Goal: Transaction & Acquisition: Book appointment/travel/reservation

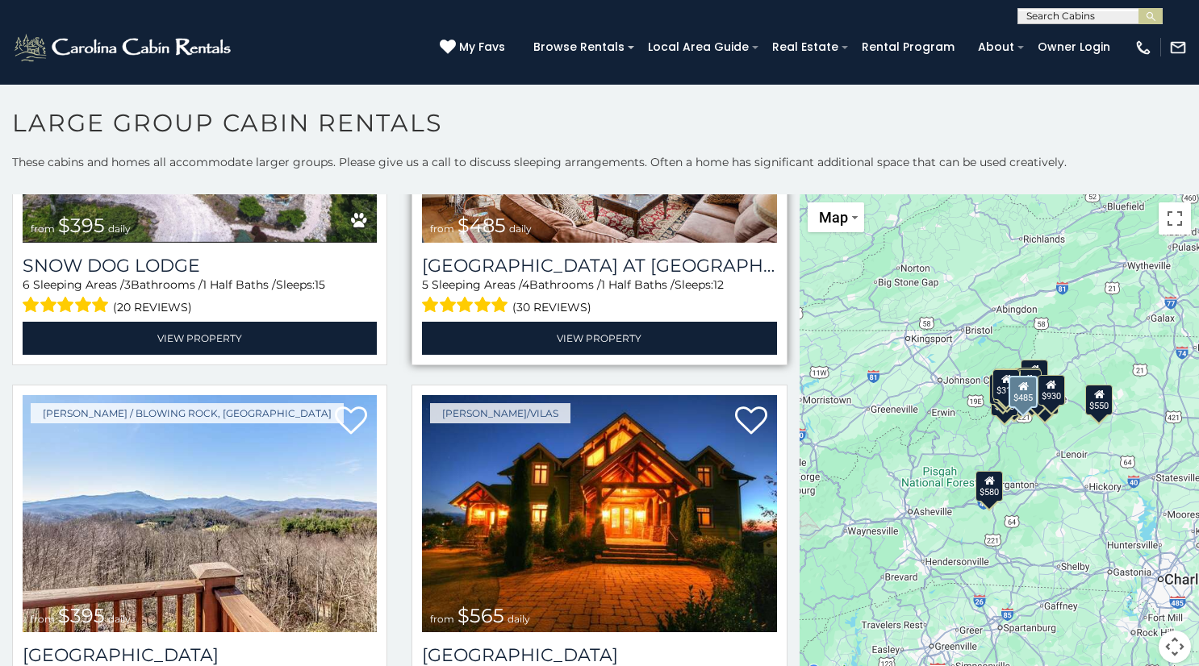
scroll to position [4621, 0]
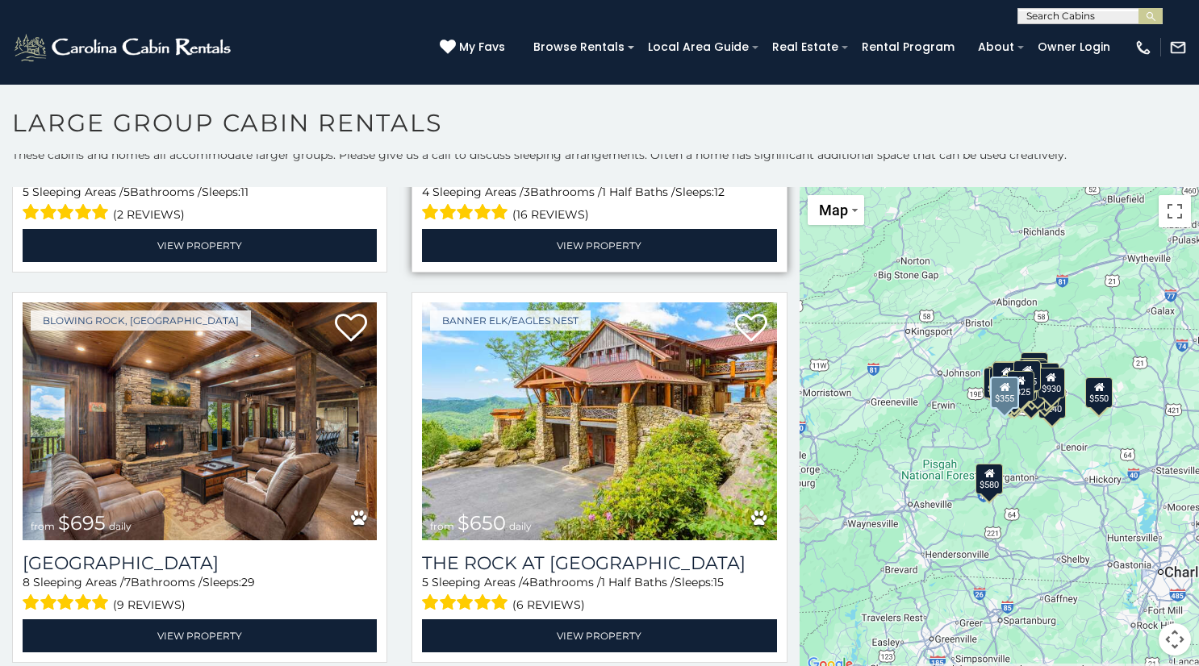
scroll to position [2664, 0]
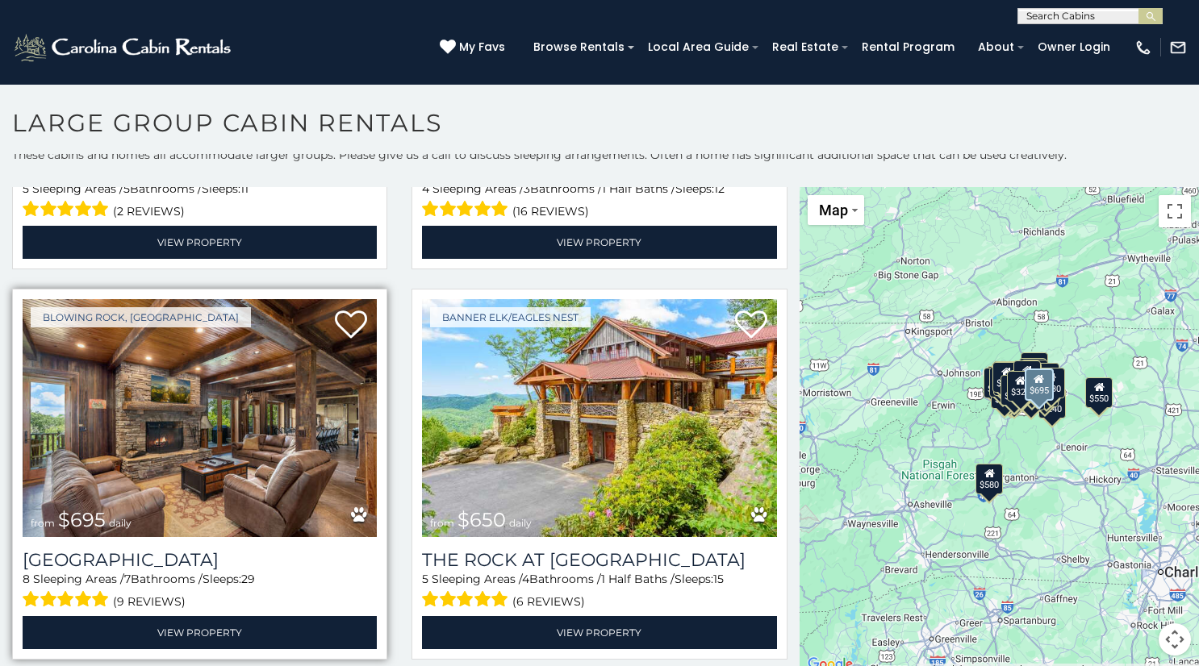
click at [267, 415] on img at bounding box center [200, 417] width 354 height 237
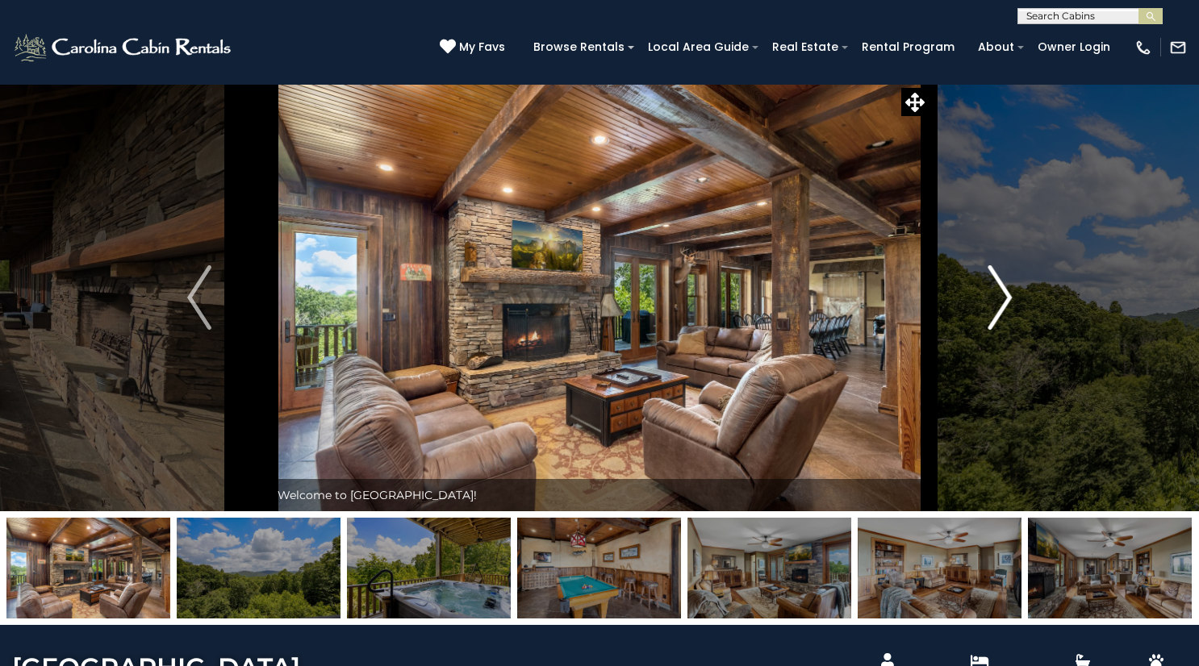
click at [1007, 298] on img "Next" at bounding box center [999, 297] width 24 height 65
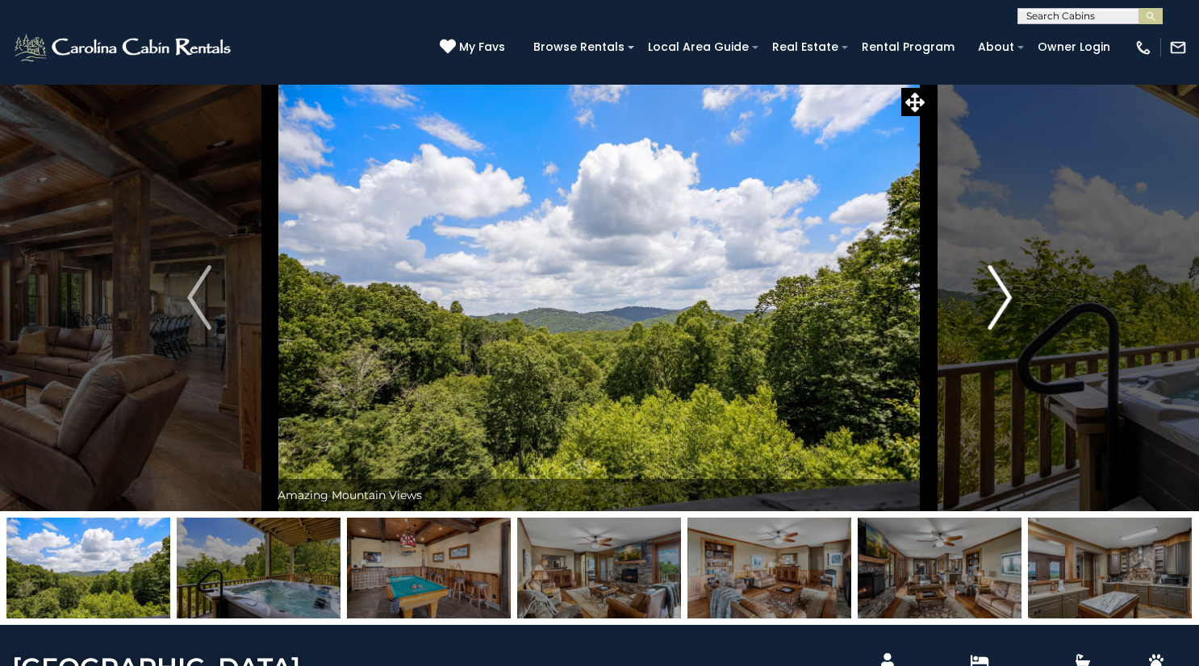
click at [1007, 298] on img "Next" at bounding box center [999, 297] width 24 height 65
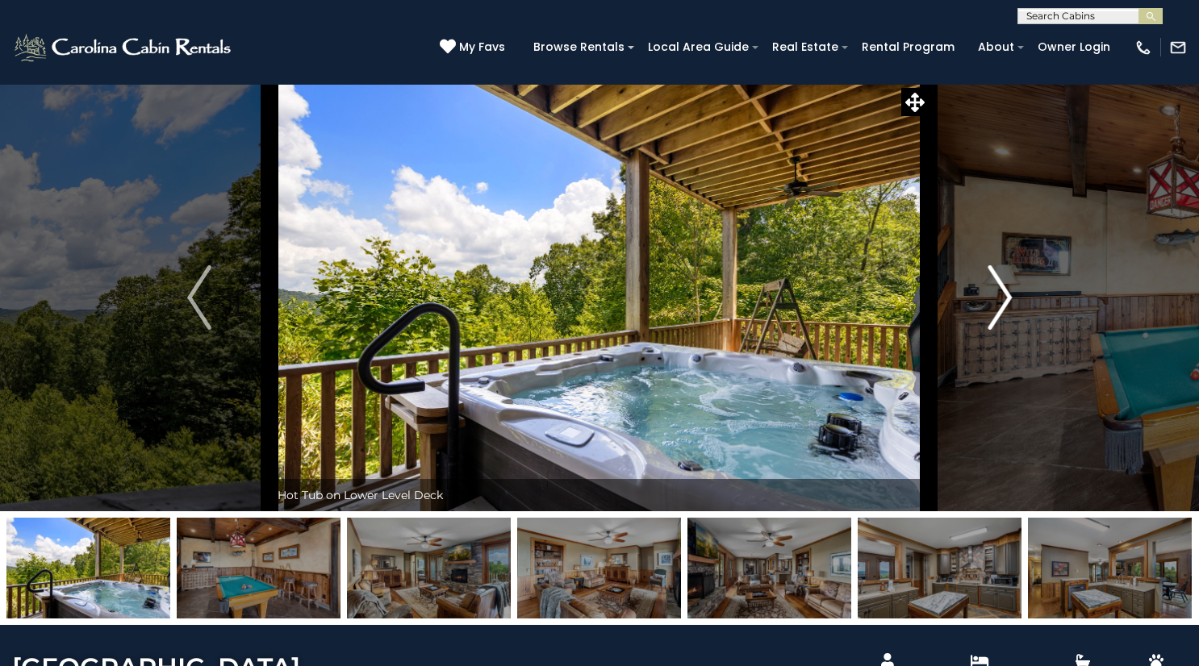
click at [1008, 298] on img "Next" at bounding box center [999, 297] width 24 height 65
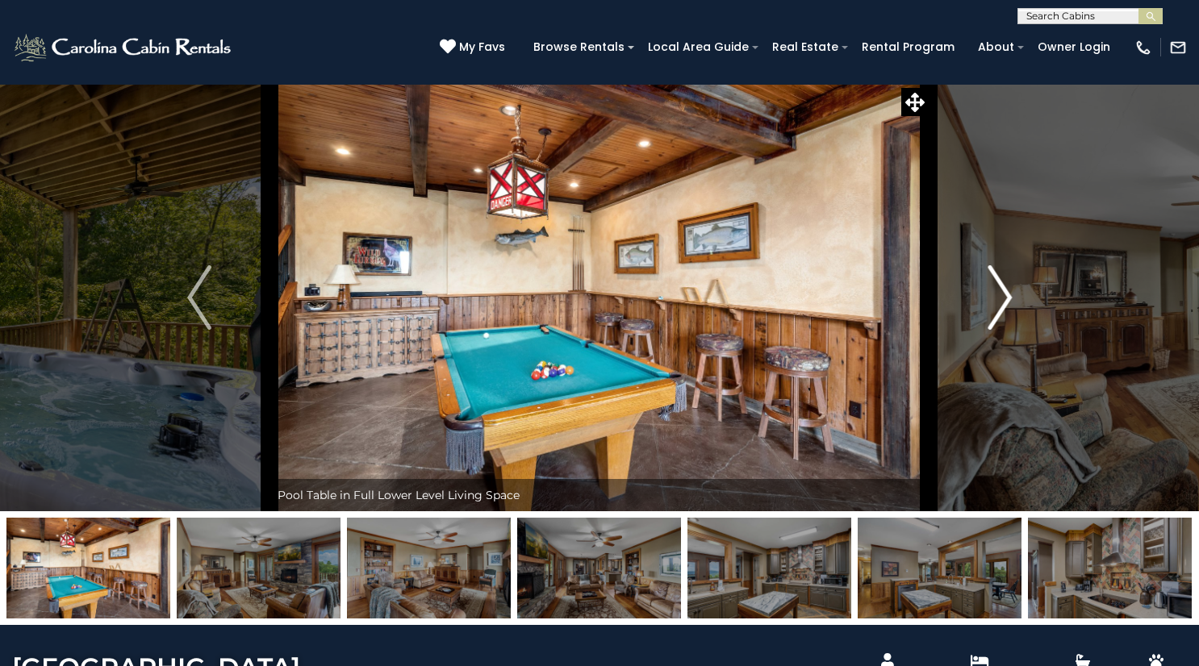
click at [1008, 298] on img "Next" at bounding box center [999, 297] width 24 height 65
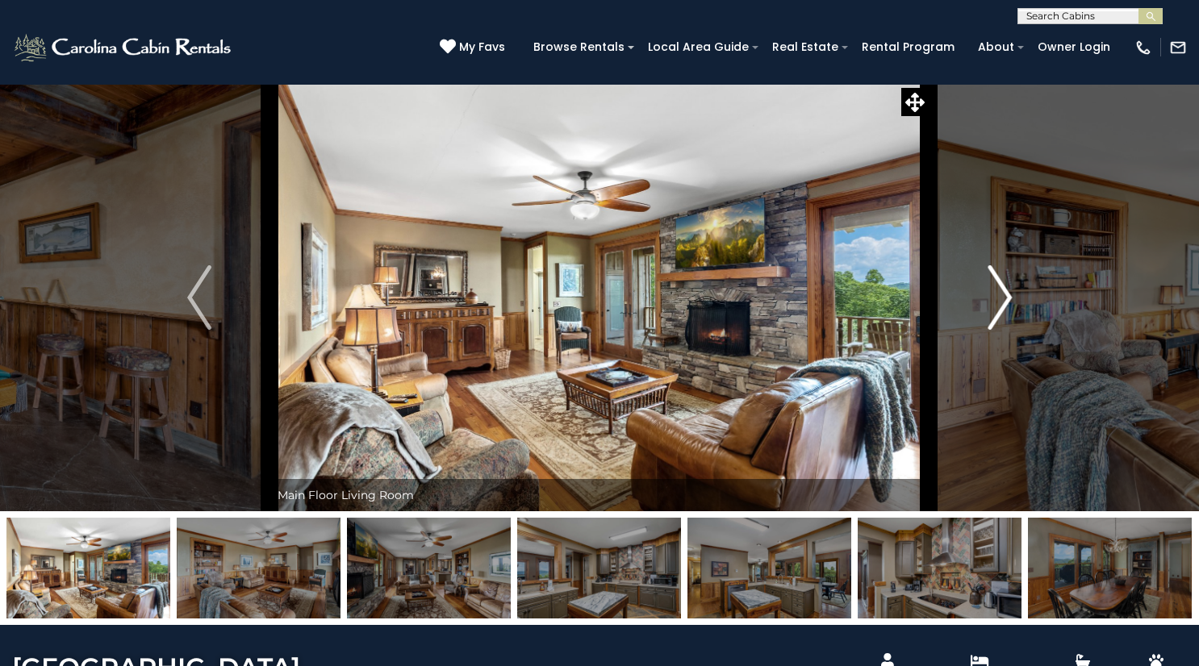
click at [1008, 298] on img "Next" at bounding box center [999, 297] width 24 height 65
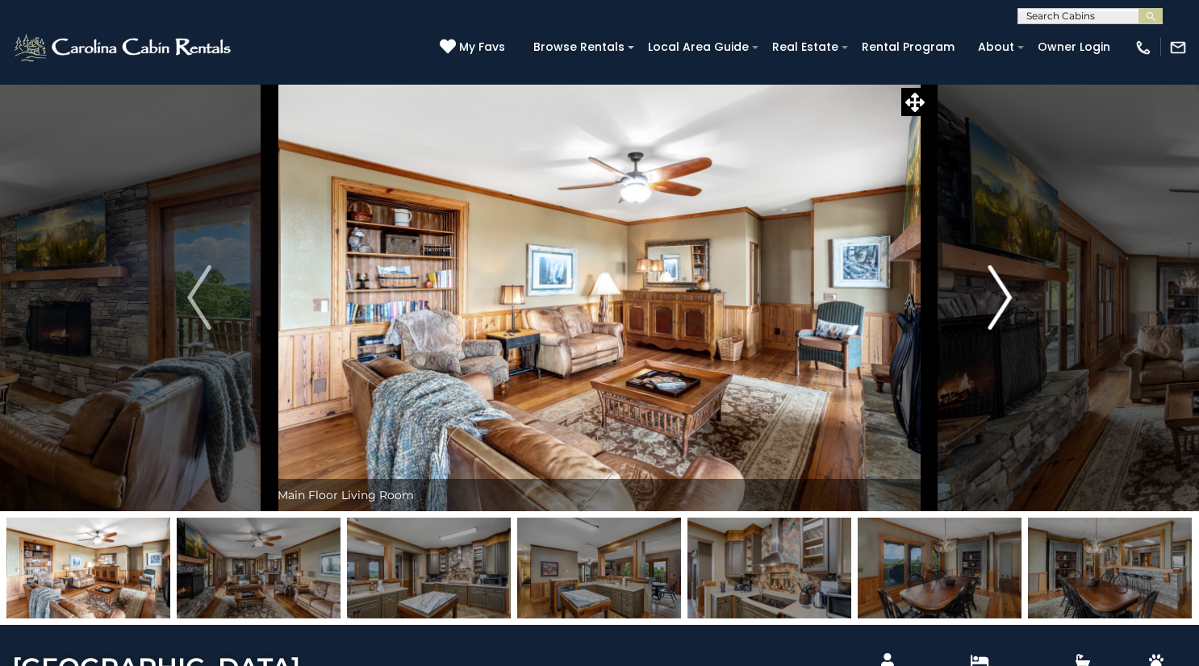
click at [1008, 298] on img "Next" at bounding box center [999, 297] width 24 height 65
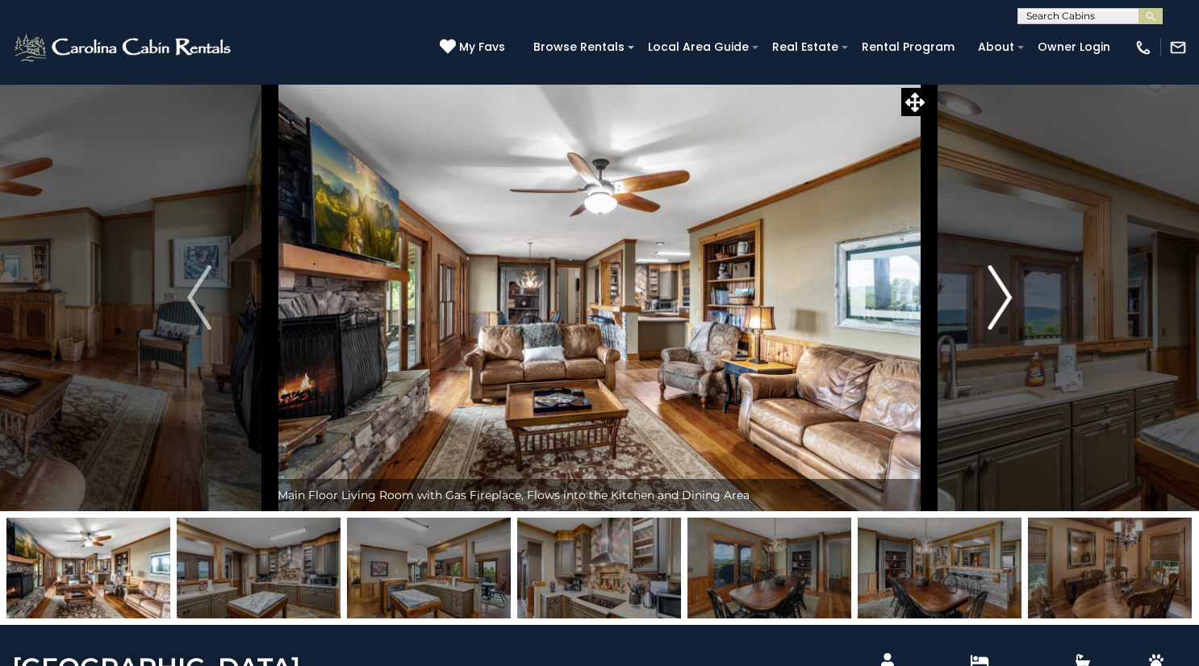
click at [1008, 298] on img "Next" at bounding box center [999, 297] width 24 height 65
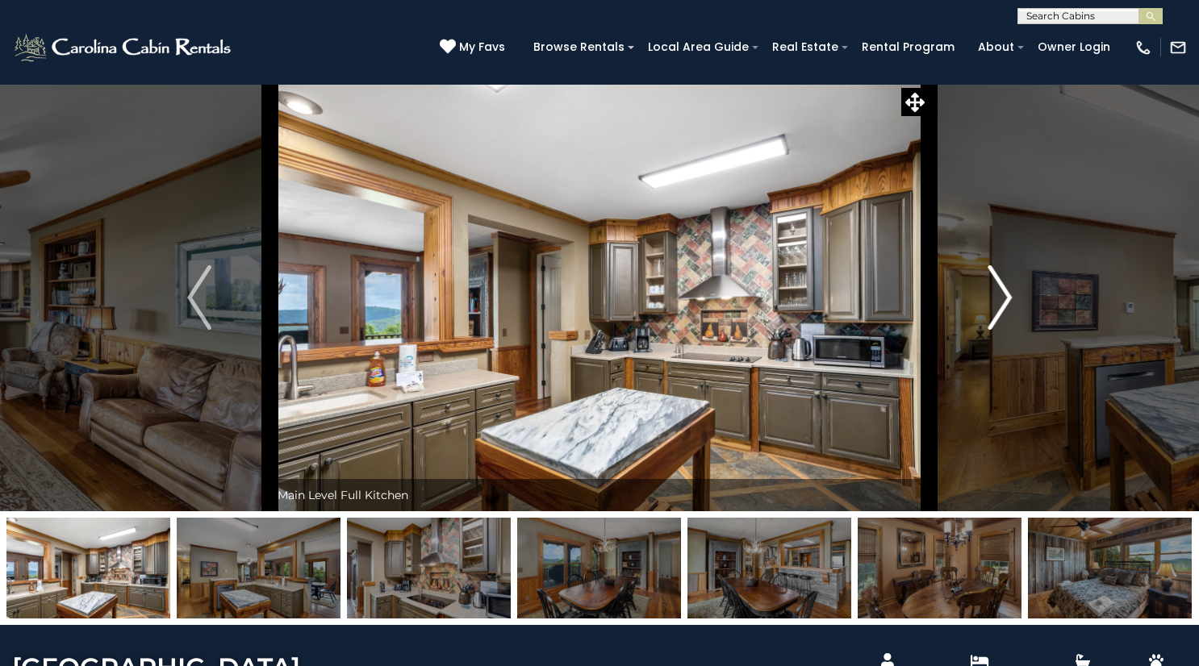
click at [1008, 298] on img "Next" at bounding box center [999, 297] width 24 height 65
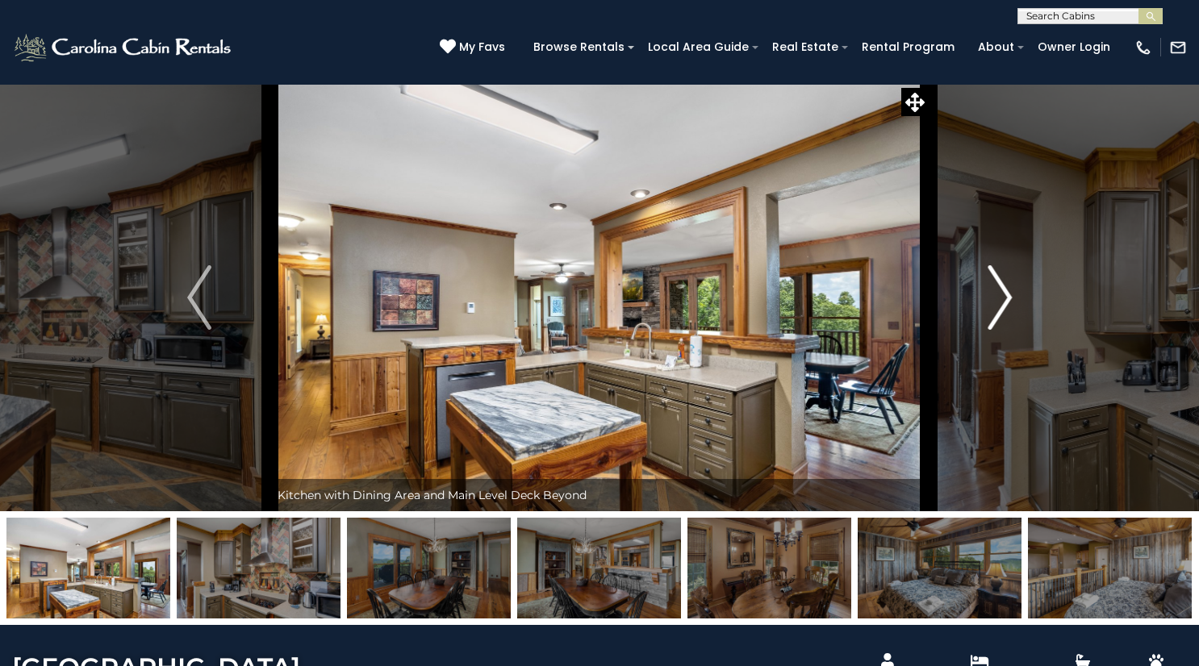
click at [1008, 298] on img "Next" at bounding box center [999, 297] width 24 height 65
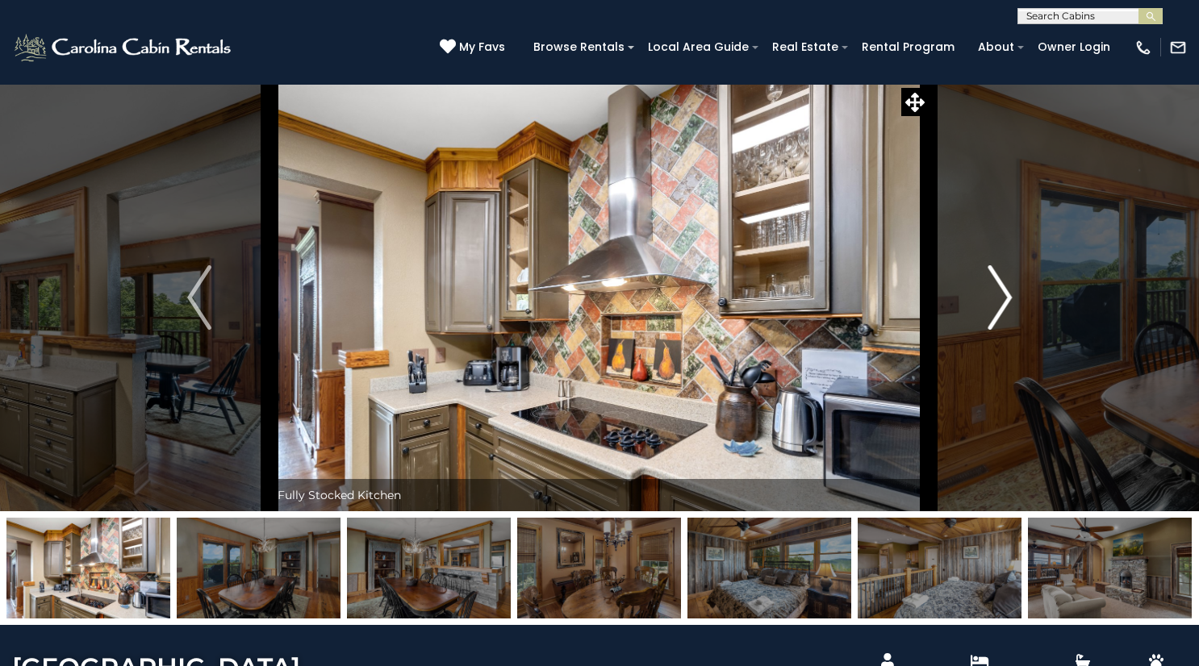
click at [1008, 298] on img "Next" at bounding box center [999, 297] width 24 height 65
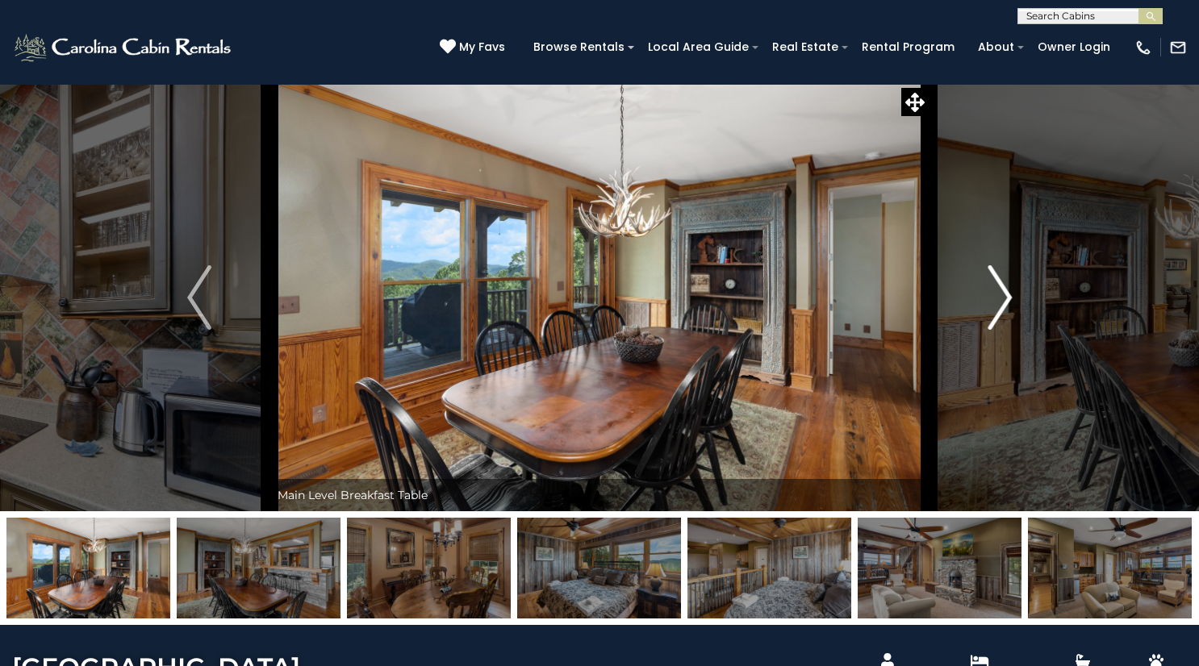
click at [1008, 298] on img "Next" at bounding box center [999, 297] width 24 height 65
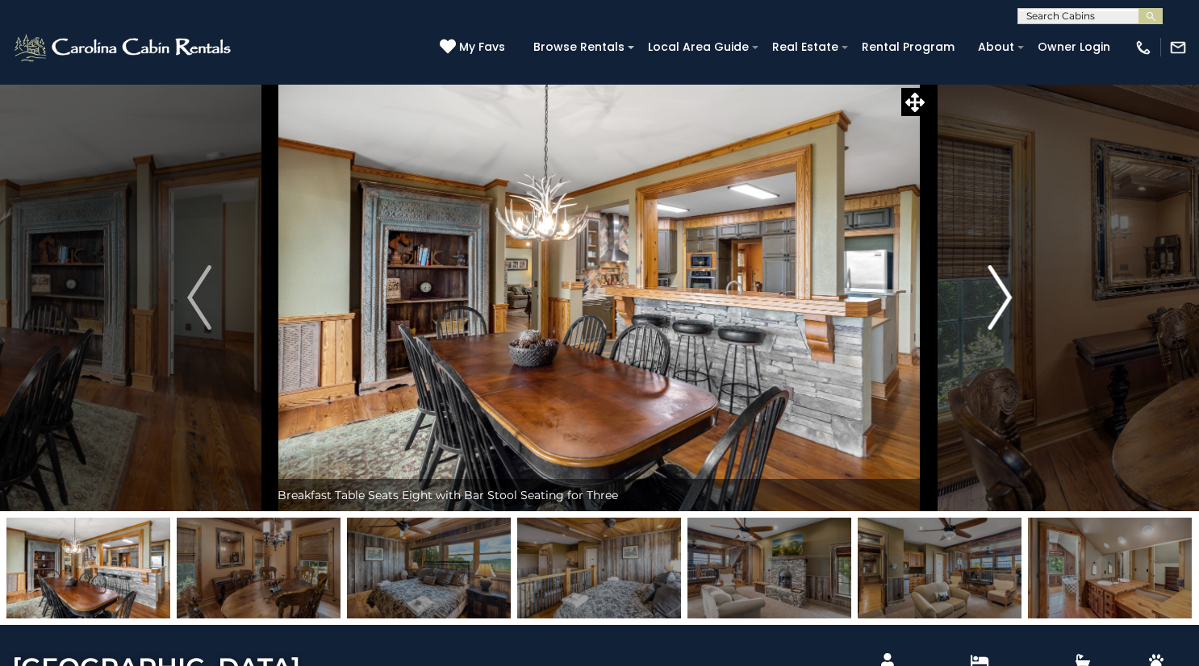
click at [1008, 298] on img "Next" at bounding box center [999, 297] width 24 height 65
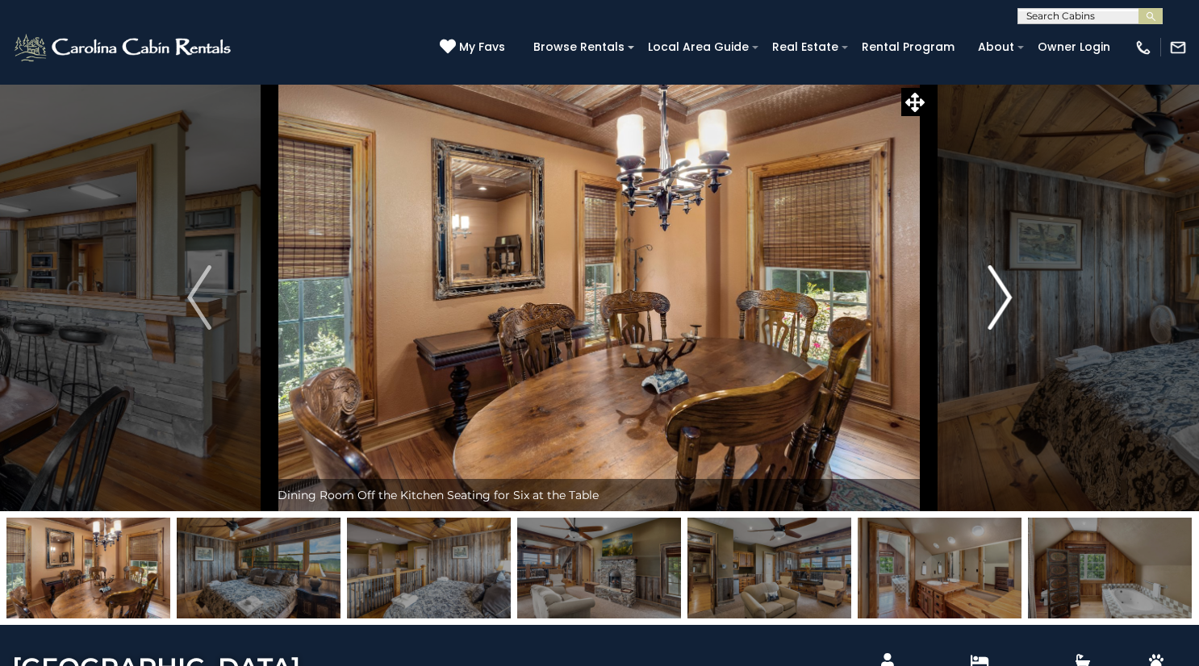
click at [1008, 298] on img "Next" at bounding box center [999, 297] width 24 height 65
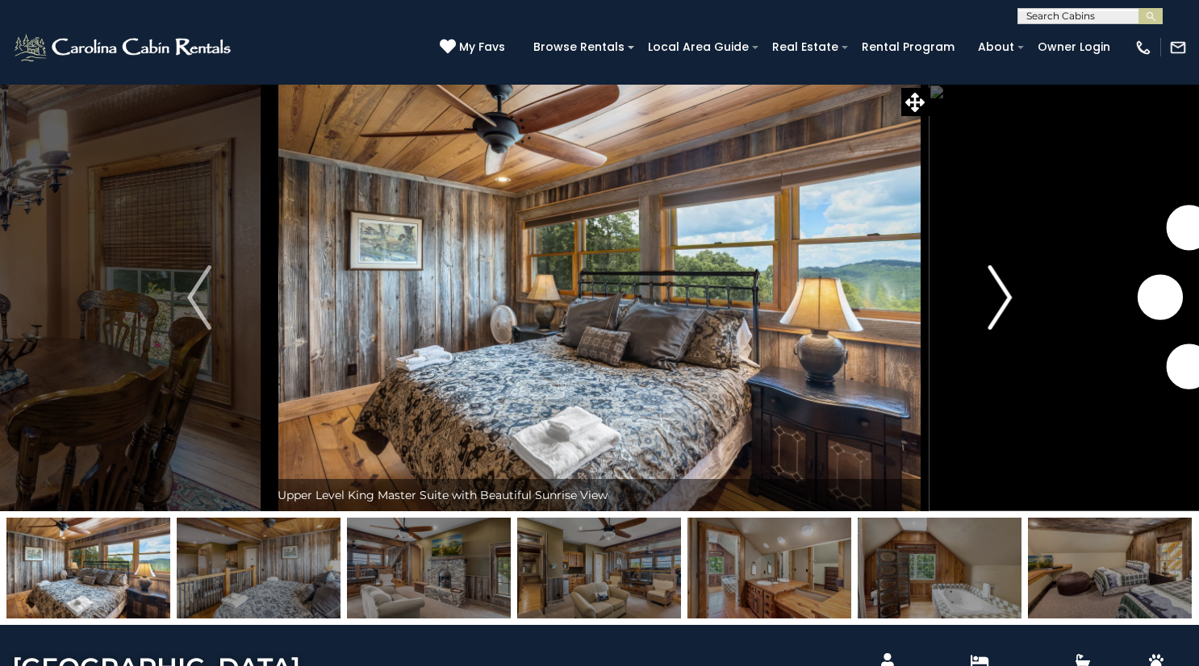
click at [1009, 298] on img "Next" at bounding box center [999, 297] width 24 height 65
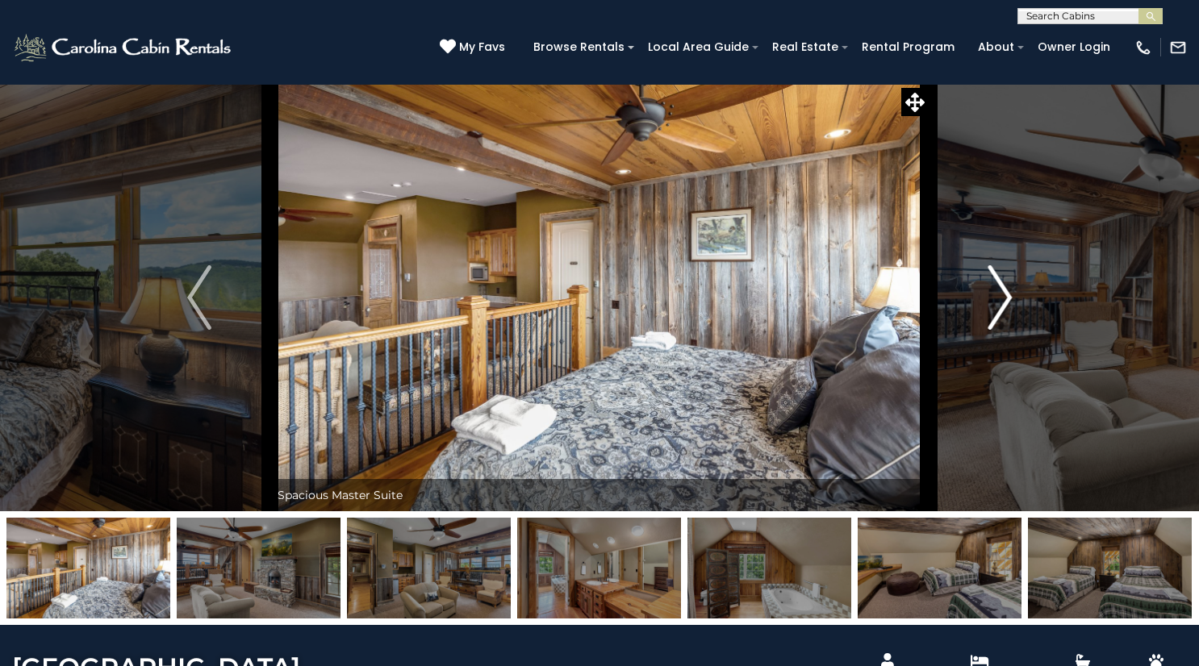
click at [1009, 298] on img "Next" at bounding box center [999, 297] width 24 height 65
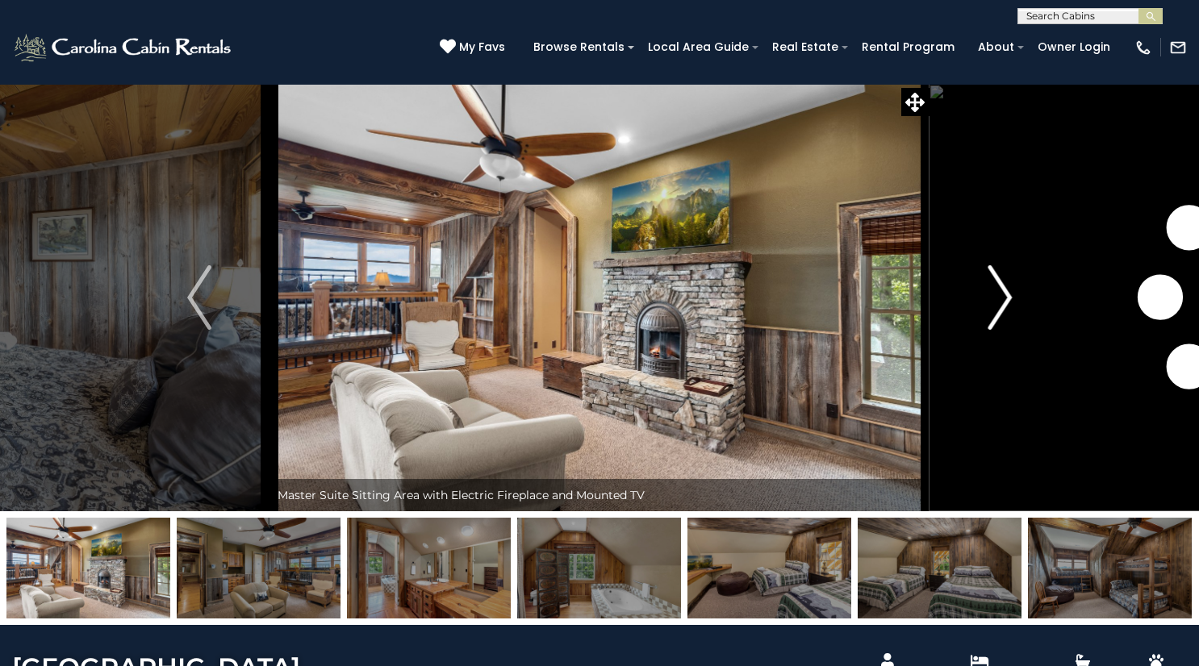
click at [1009, 298] on img "Next" at bounding box center [999, 297] width 24 height 65
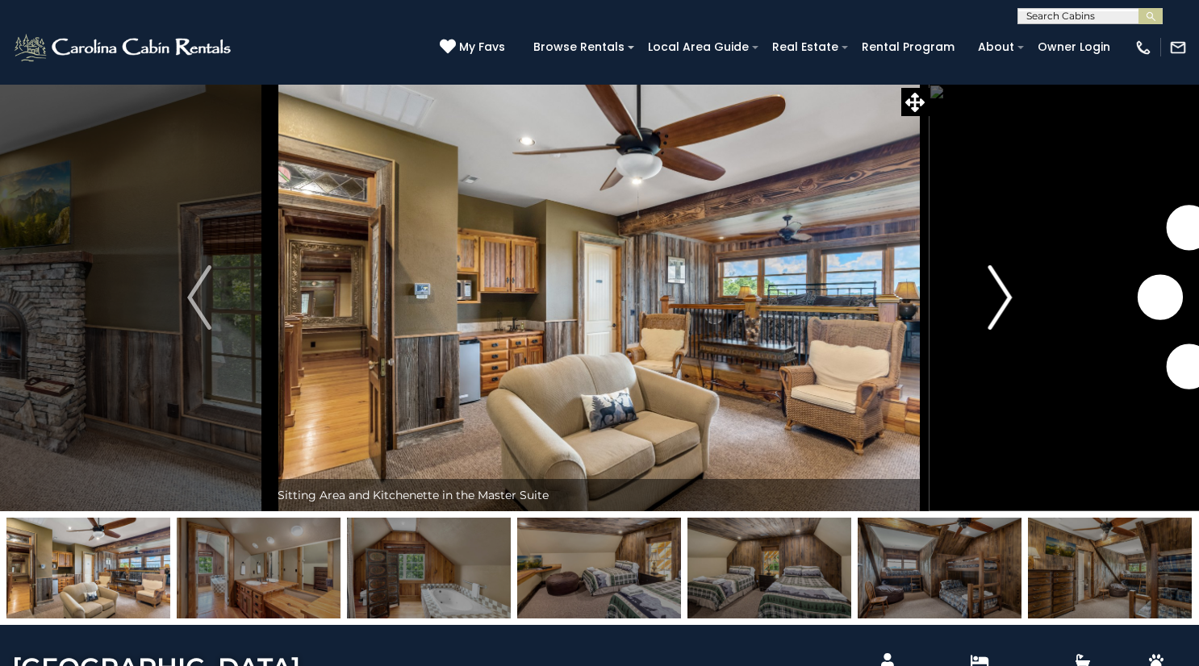
click at [1009, 298] on img "Next" at bounding box center [999, 297] width 24 height 65
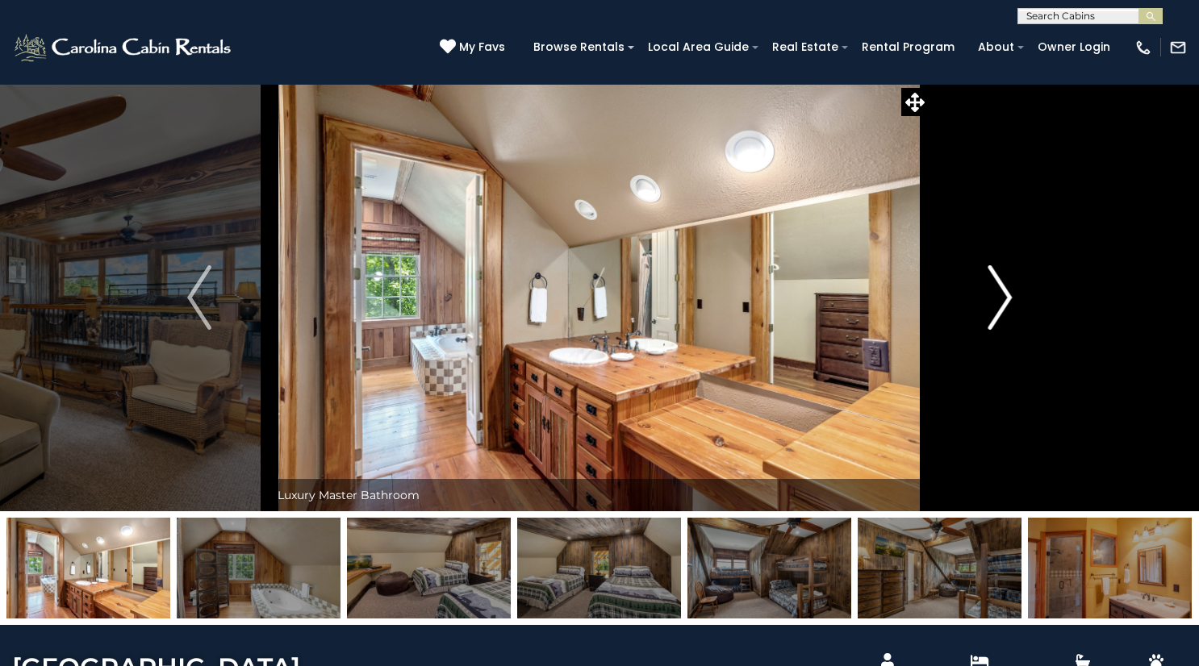
click at [1009, 298] on img "Next" at bounding box center [999, 297] width 24 height 65
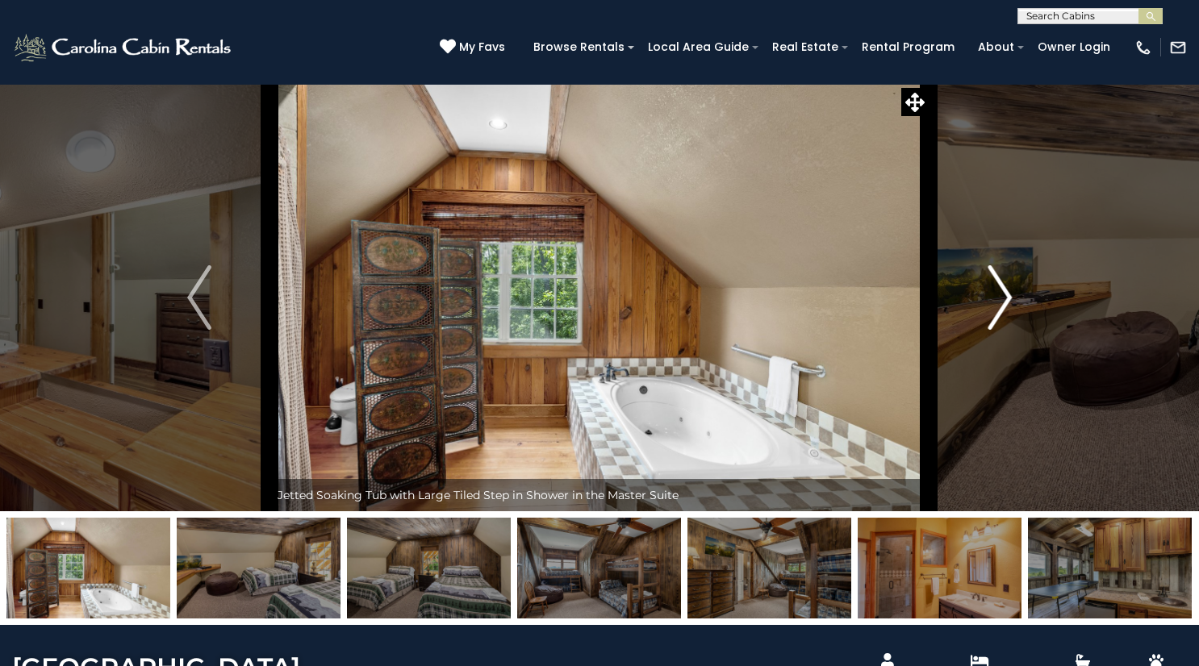
click at [1009, 298] on img "Next" at bounding box center [999, 297] width 24 height 65
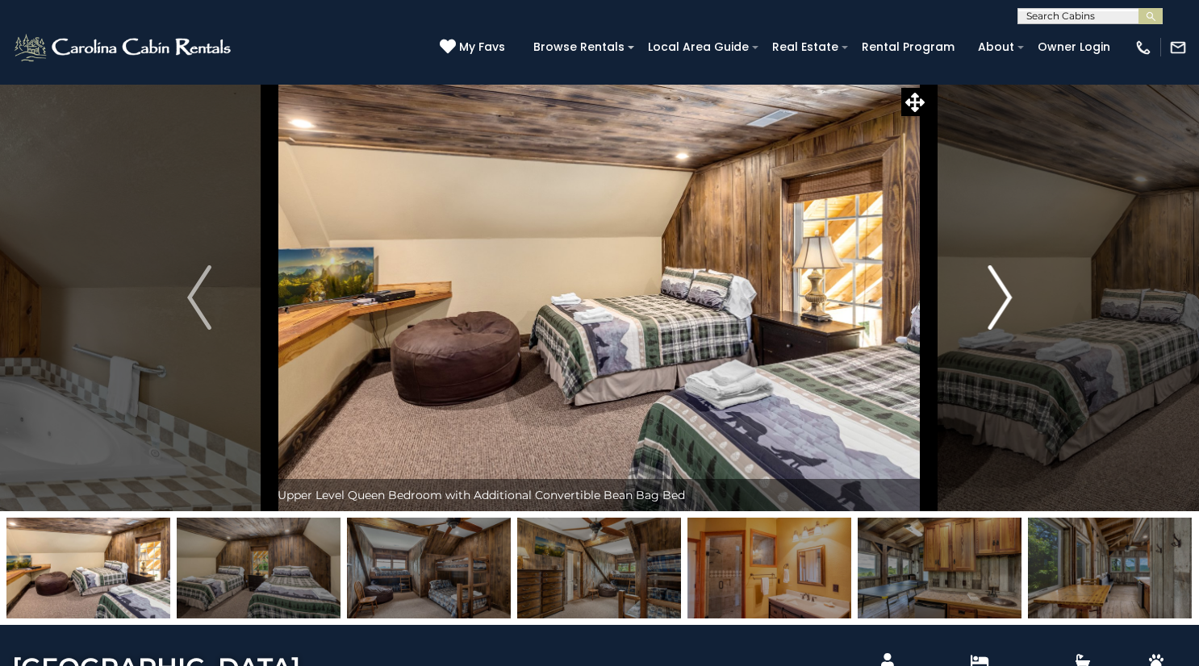
click at [1009, 298] on img "Next" at bounding box center [999, 297] width 24 height 65
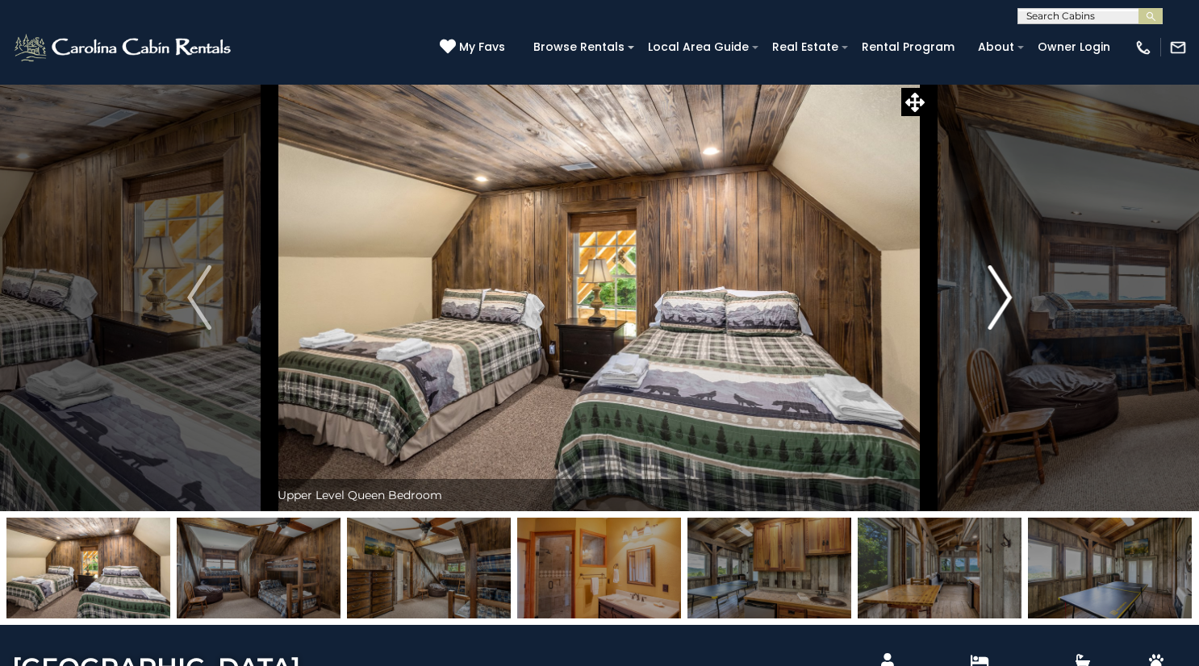
click at [1009, 298] on img "Next" at bounding box center [999, 297] width 24 height 65
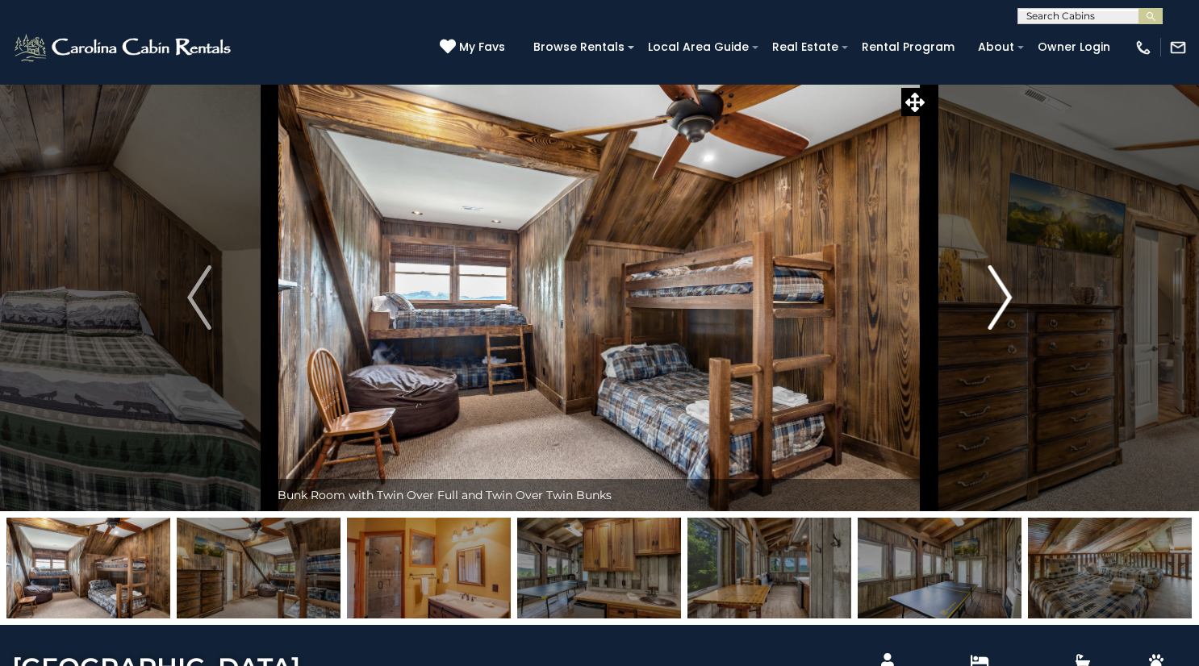
click at [1009, 298] on img "Next" at bounding box center [999, 297] width 24 height 65
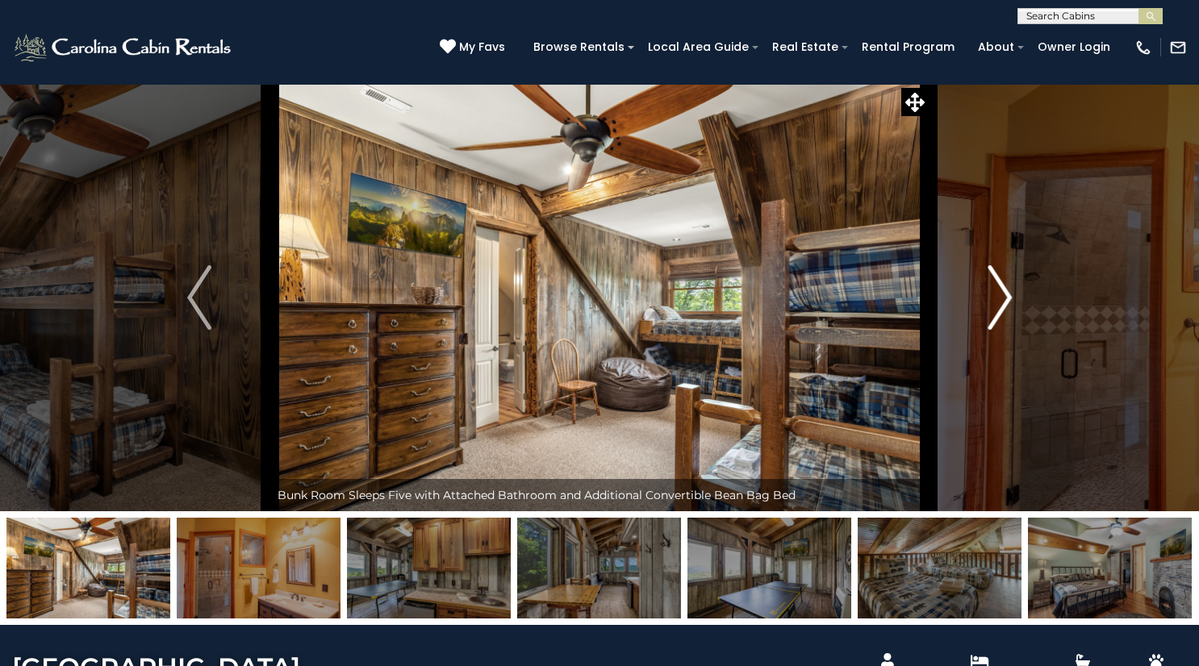
click at [1009, 298] on img "Next" at bounding box center [999, 297] width 24 height 65
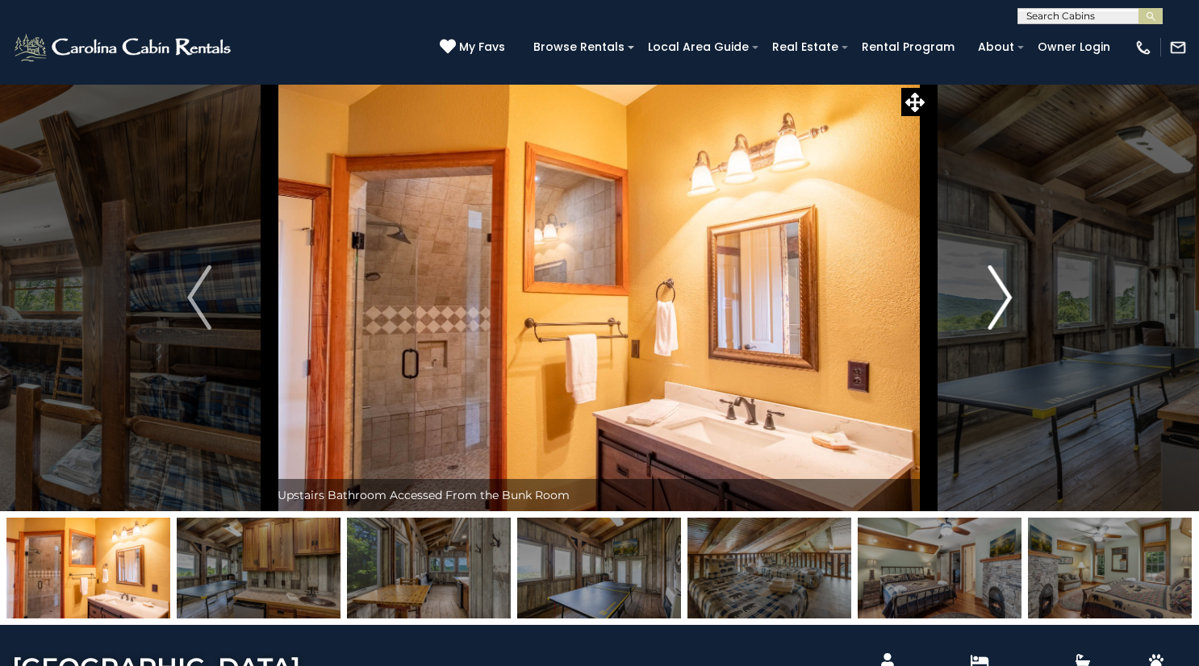
click at [1009, 298] on img "Next" at bounding box center [999, 297] width 24 height 65
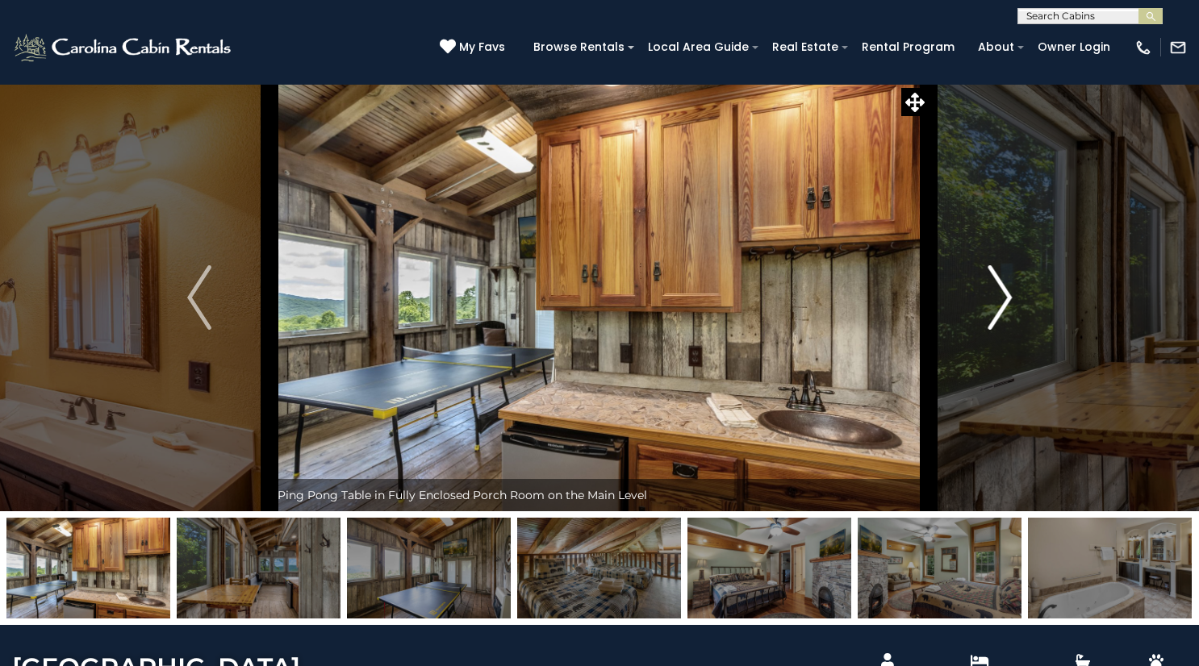
click at [1010, 298] on img "Next" at bounding box center [999, 297] width 24 height 65
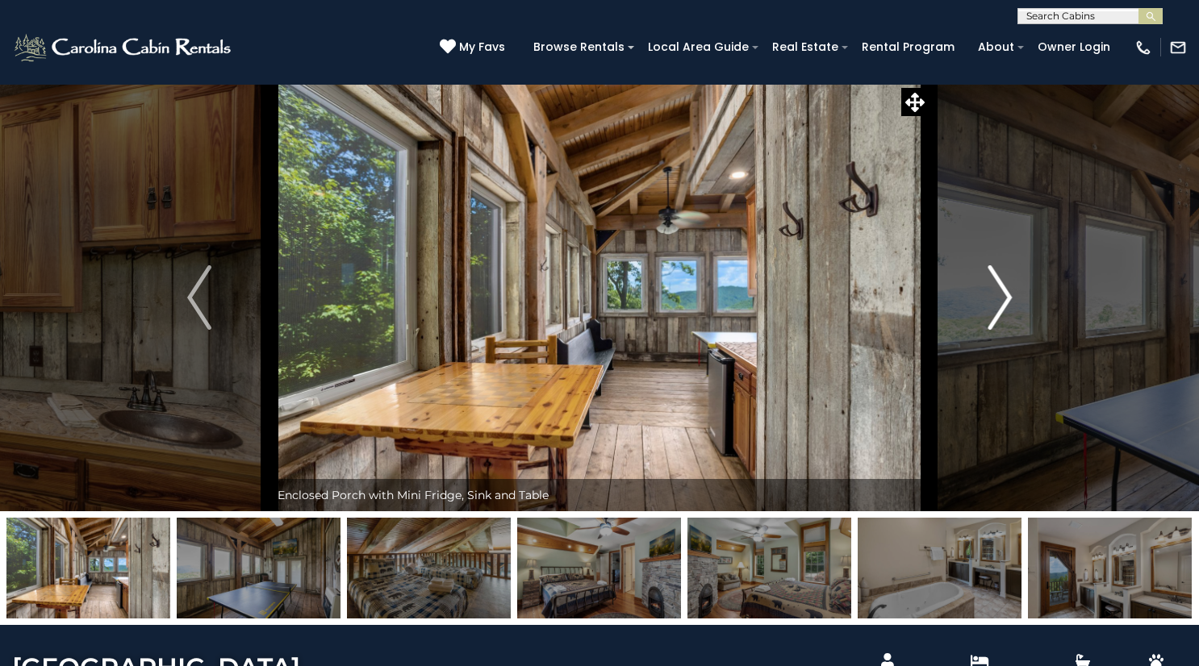
click at [1010, 298] on img "Next" at bounding box center [999, 297] width 24 height 65
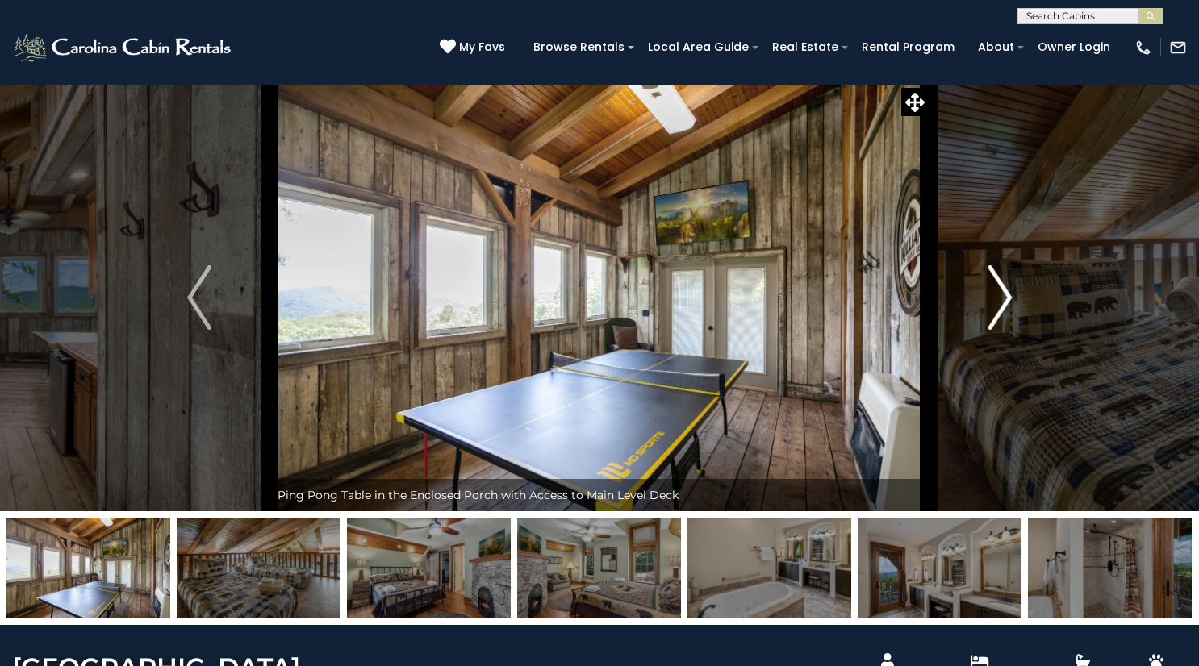
click at [1010, 298] on img "Next" at bounding box center [999, 297] width 24 height 65
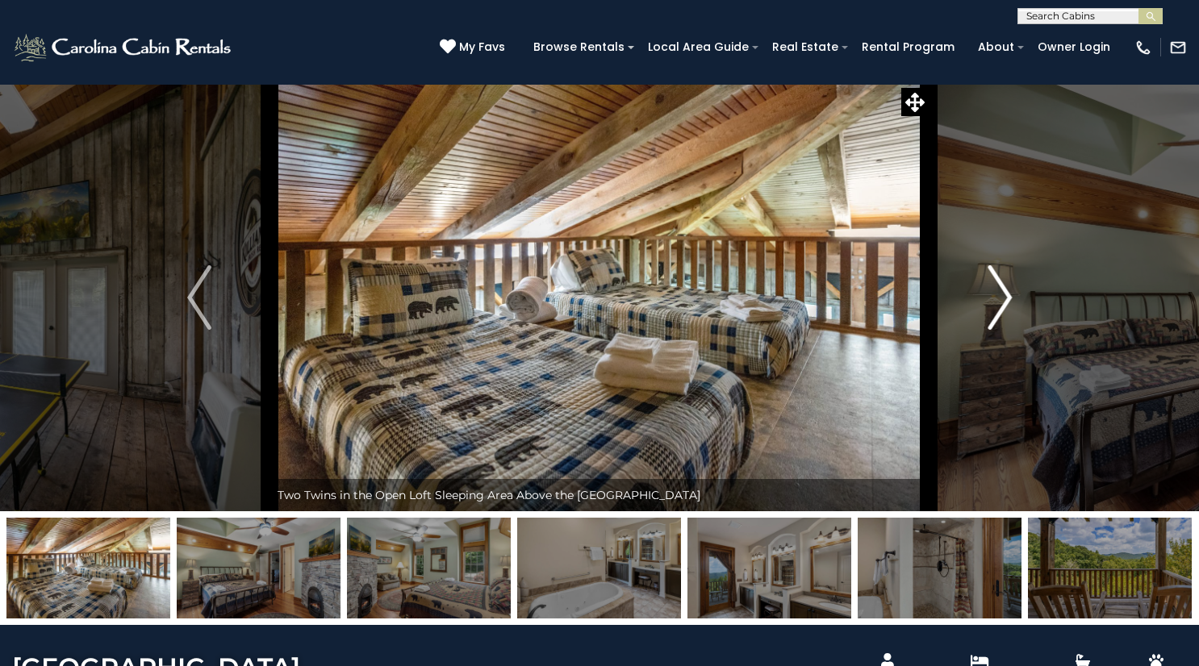
click at [1010, 298] on img "Next" at bounding box center [999, 297] width 24 height 65
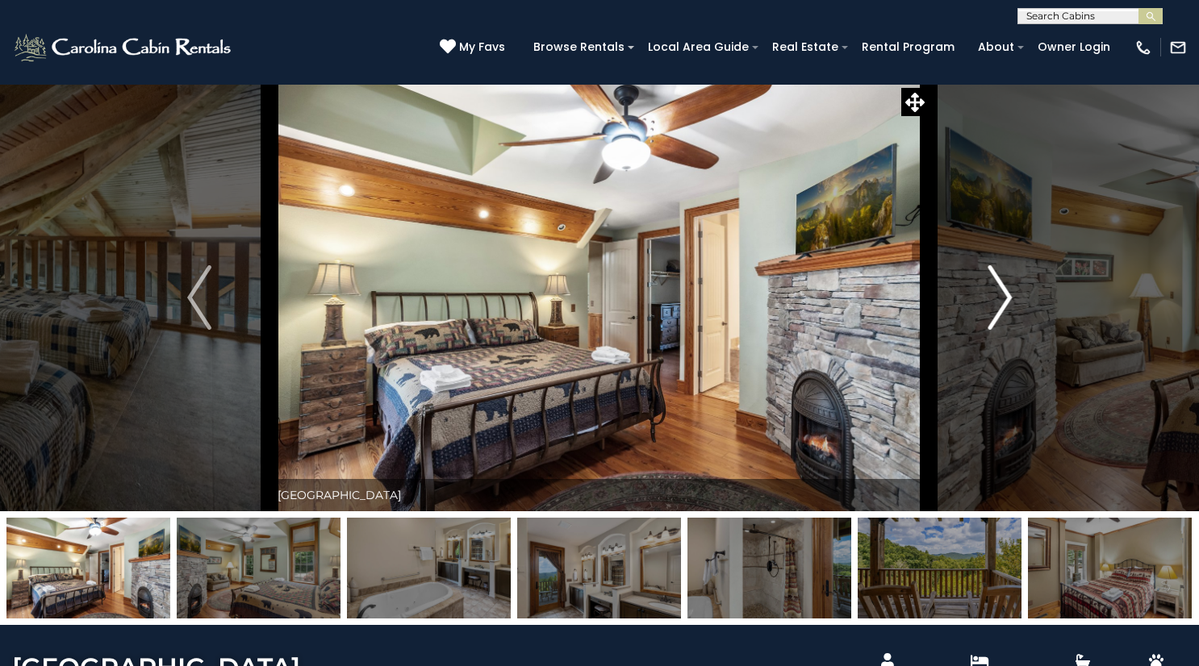
click at [1010, 298] on img "Next" at bounding box center [999, 297] width 24 height 65
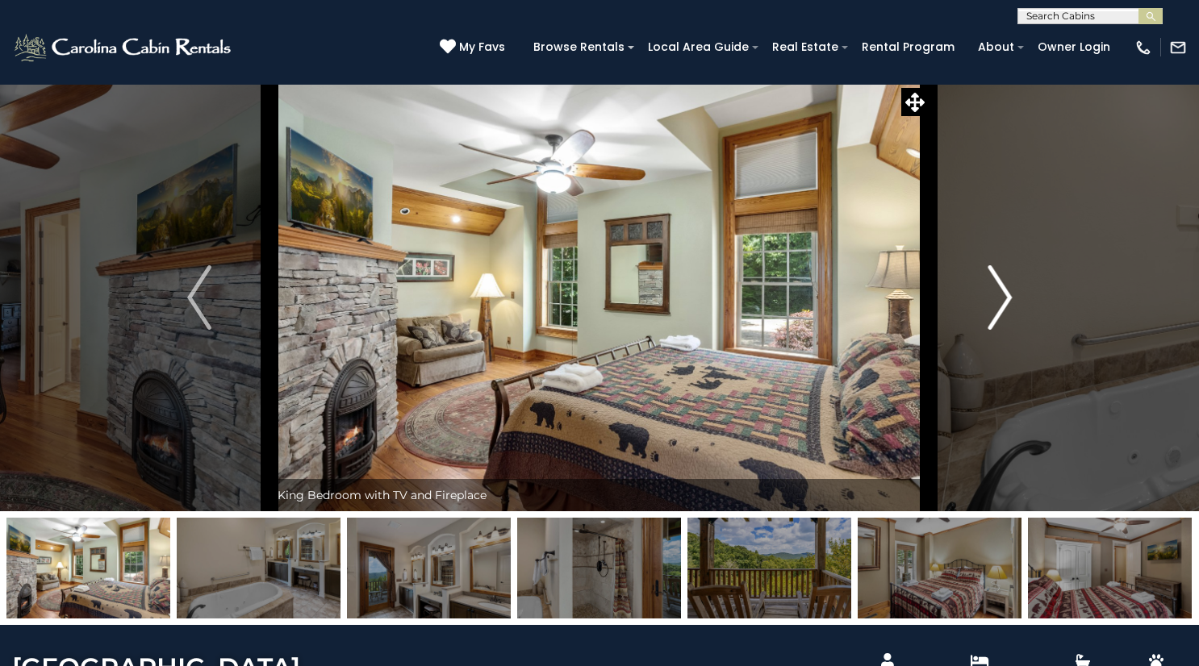
click at [1010, 298] on img "Next" at bounding box center [999, 297] width 24 height 65
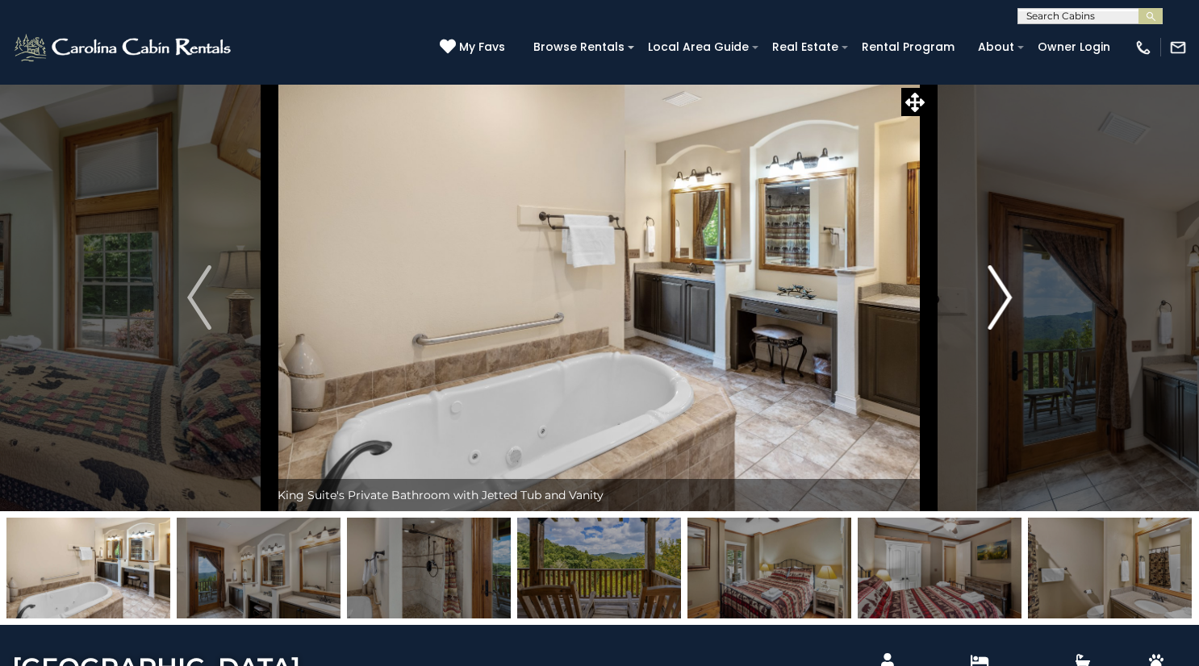
click at [1010, 298] on img "Next" at bounding box center [999, 297] width 24 height 65
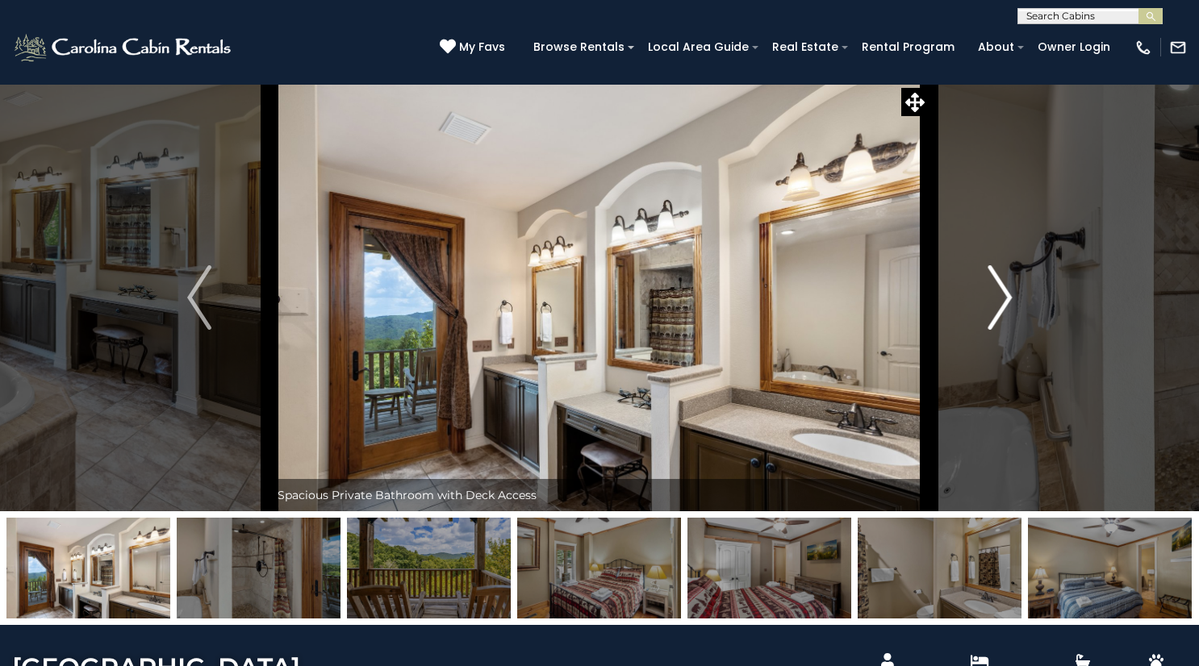
click at [1010, 298] on img "Next" at bounding box center [999, 297] width 24 height 65
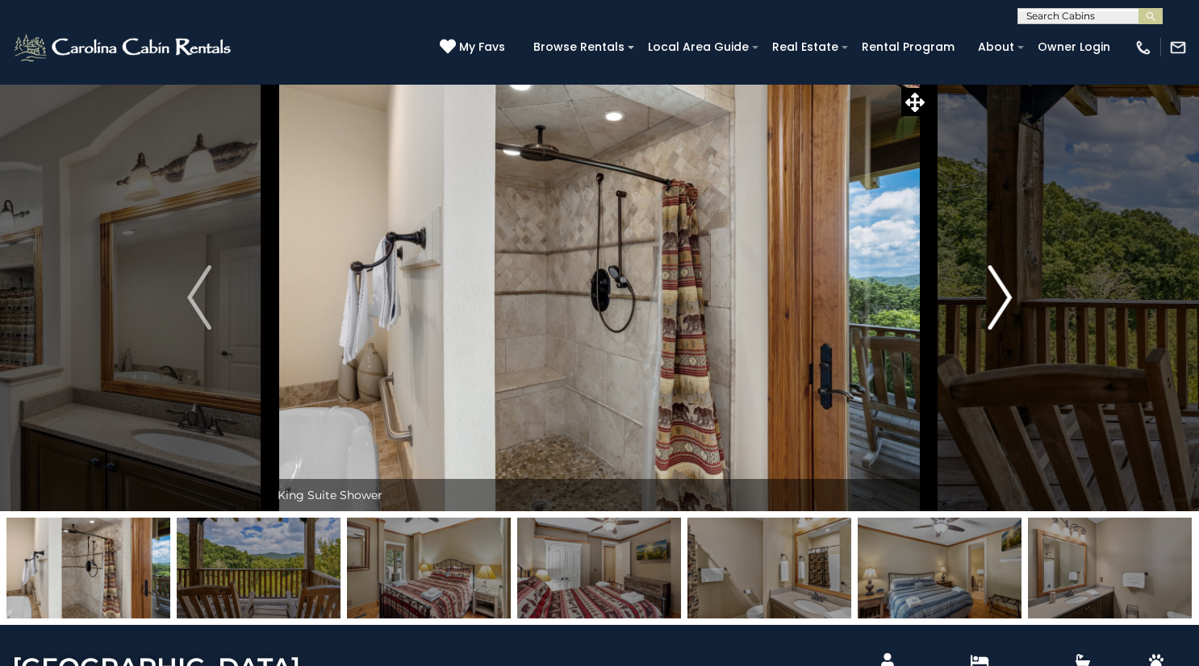
click at [1010, 298] on img "Next" at bounding box center [999, 297] width 24 height 65
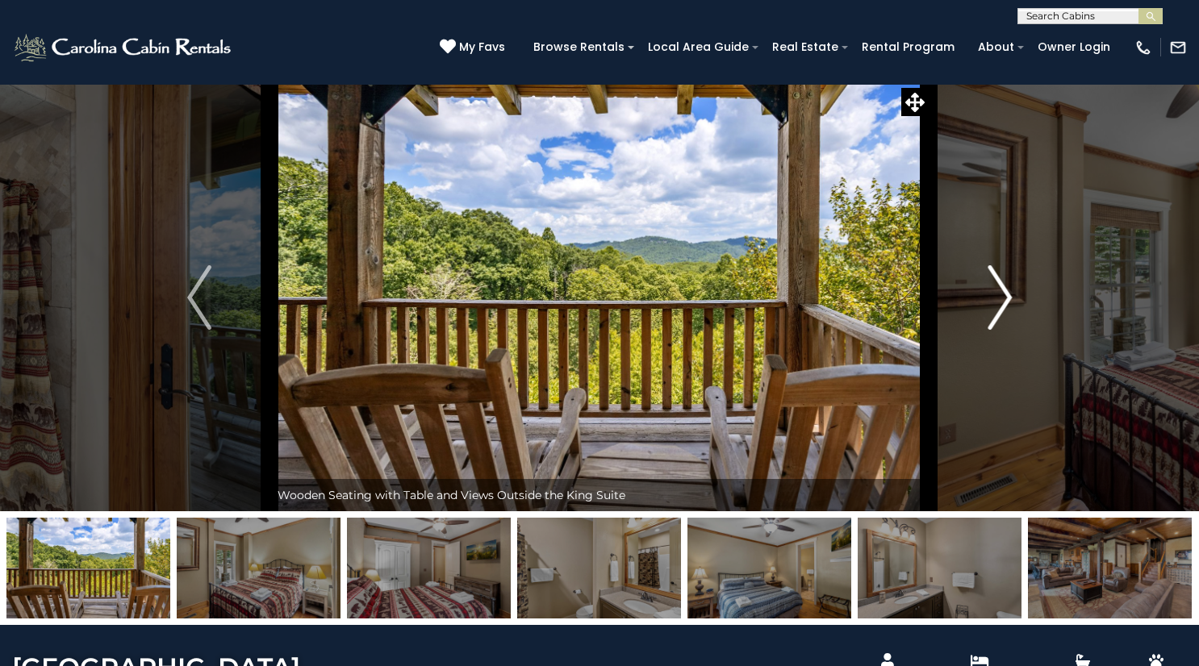
click at [1010, 298] on img "Next" at bounding box center [999, 297] width 24 height 65
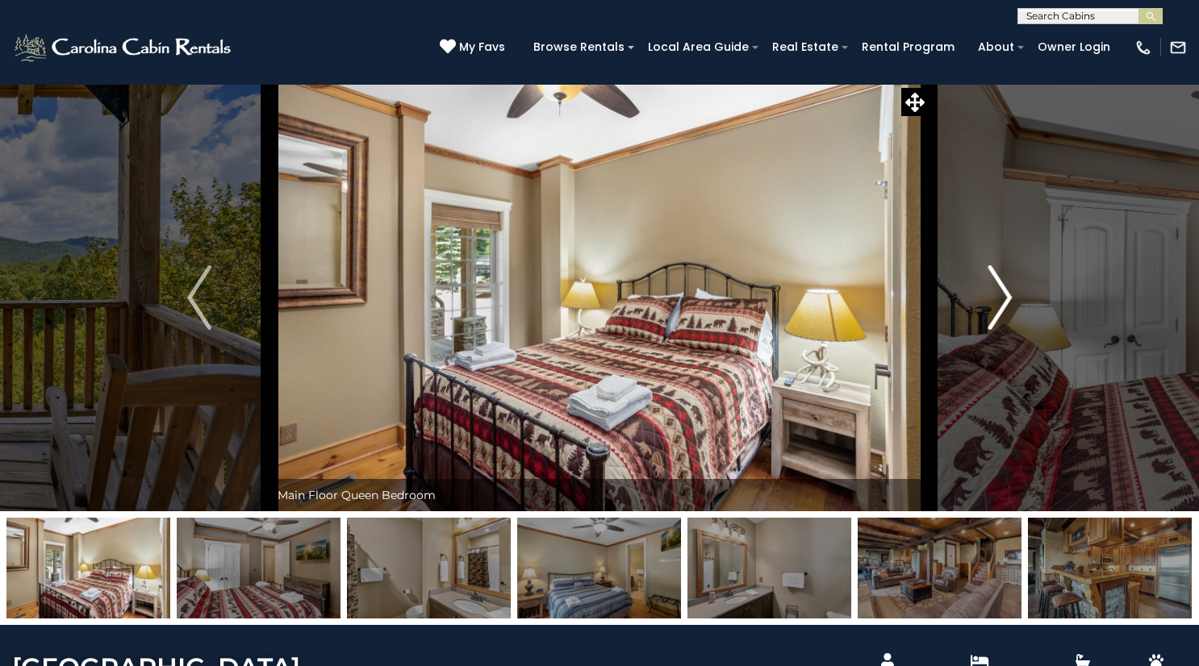
click at [1010, 298] on img "Next" at bounding box center [999, 297] width 24 height 65
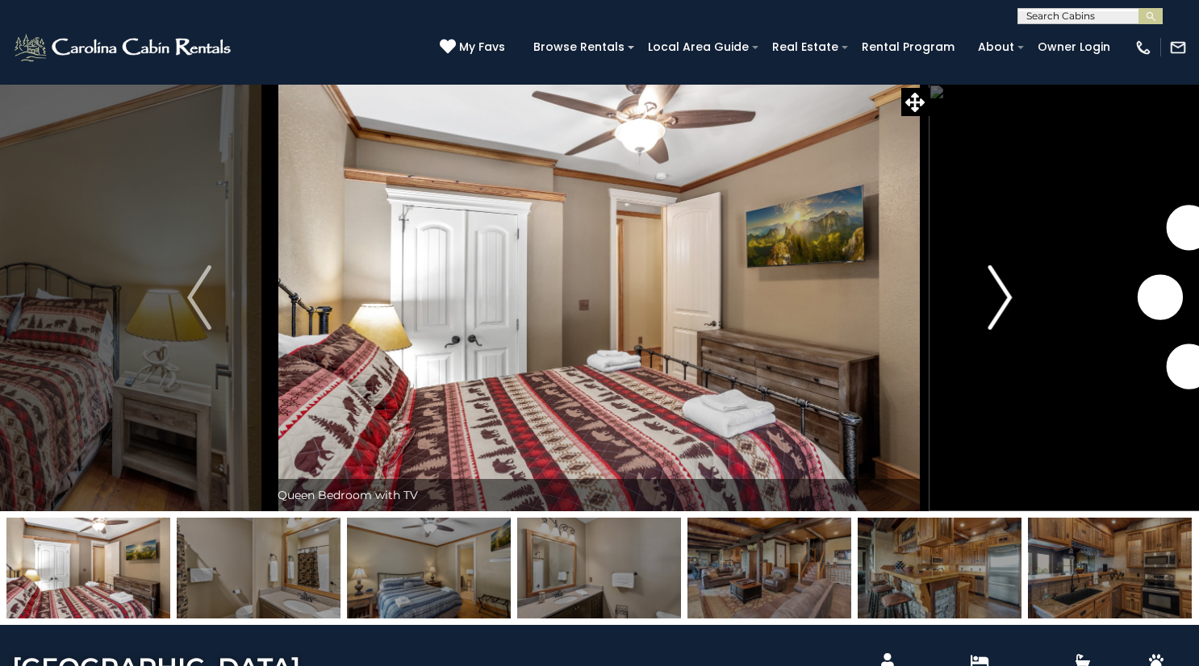
click at [1010, 298] on img "Next" at bounding box center [999, 297] width 24 height 65
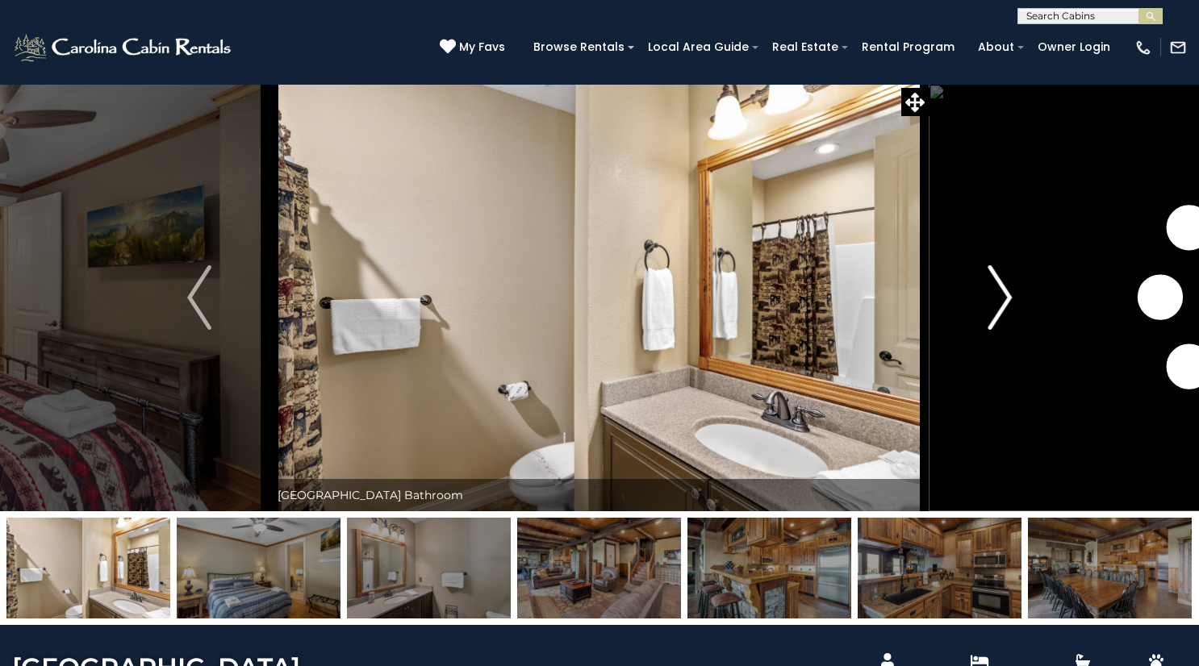
click at [1010, 298] on img "Next" at bounding box center [999, 297] width 24 height 65
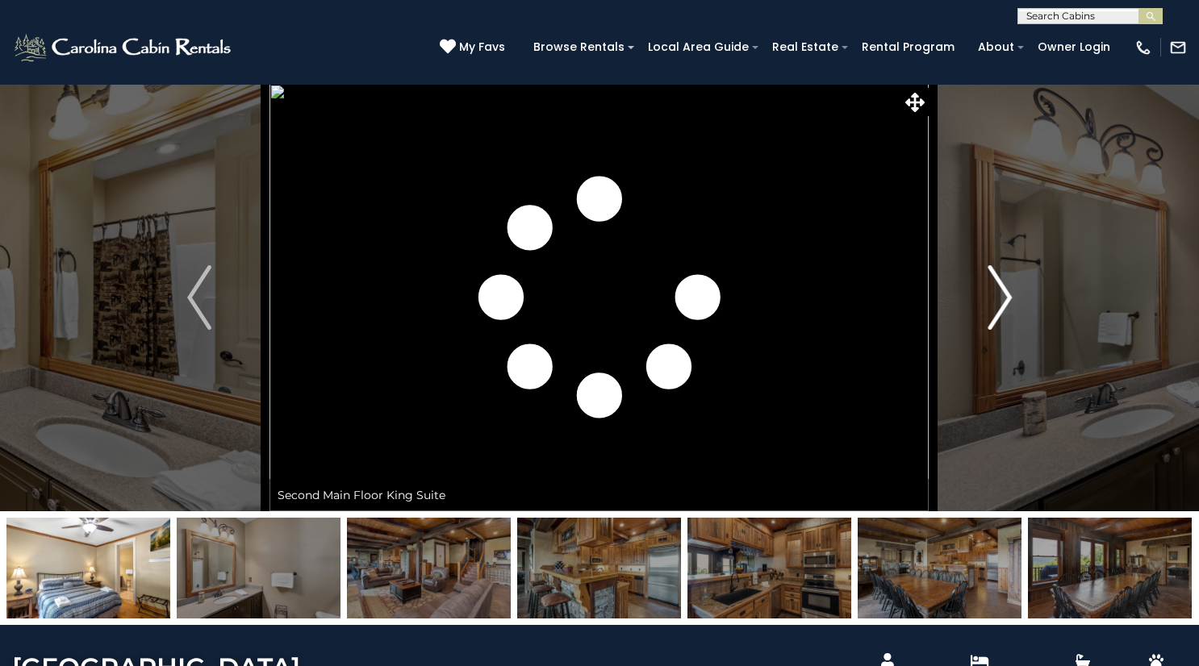
click at [1010, 298] on img "Next" at bounding box center [999, 297] width 24 height 65
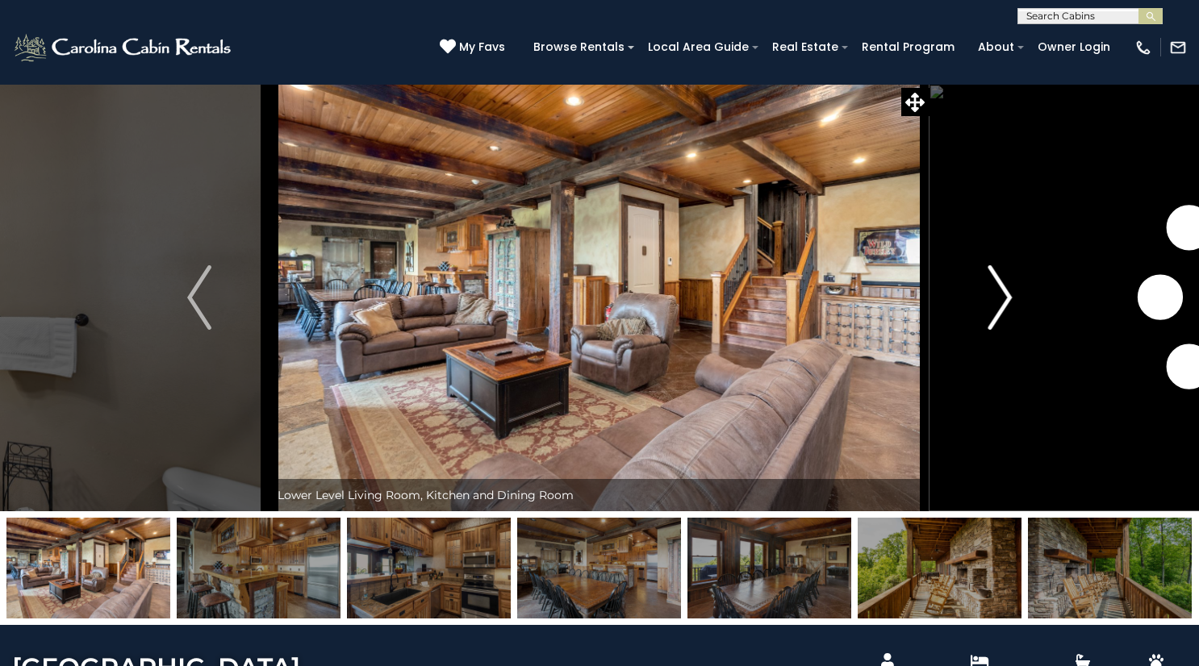
click at [1010, 298] on img "Next" at bounding box center [999, 297] width 24 height 65
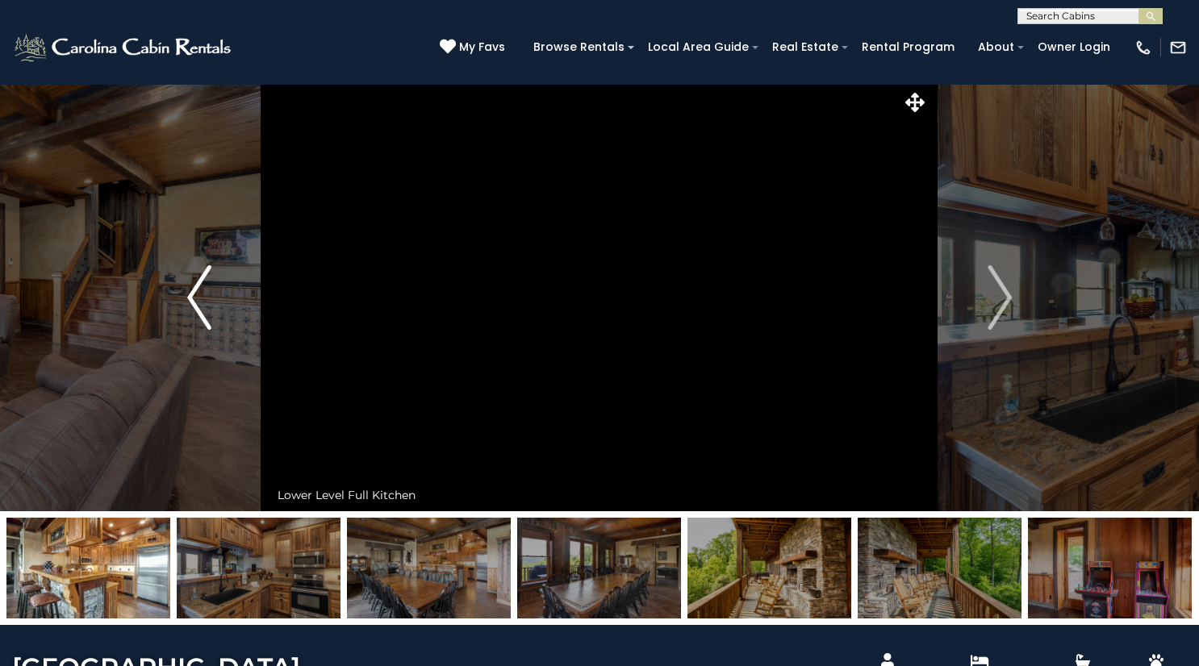
click at [194, 302] on img "Previous" at bounding box center [199, 297] width 24 height 65
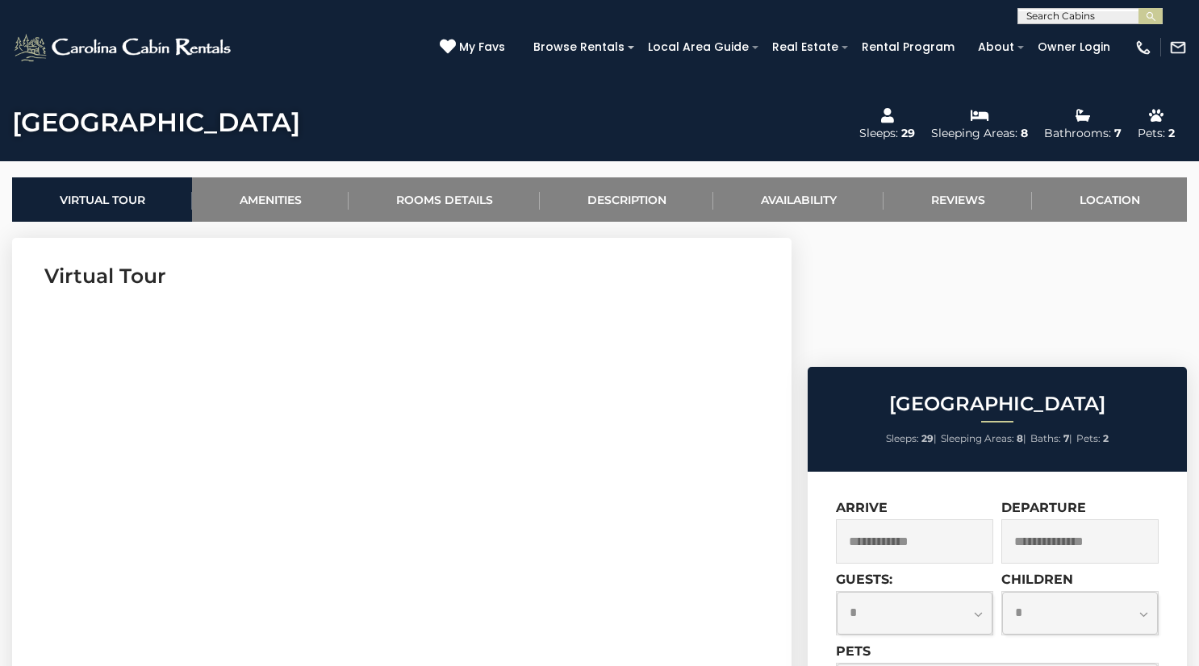
scroll to position [554, 0]
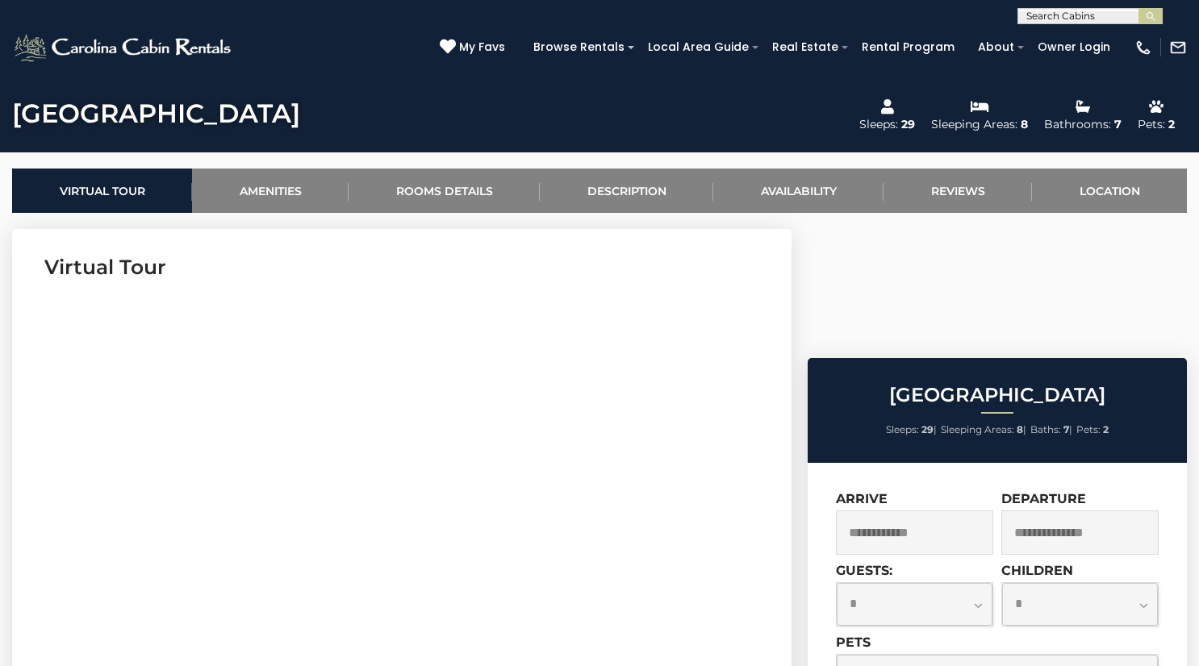
click at [911, 491] on div "Arrive" at bounding box center [914, 523] width 157 height 64
click at [911, 511] on input "text" at bounding box center [914, 533] width 157 height 44
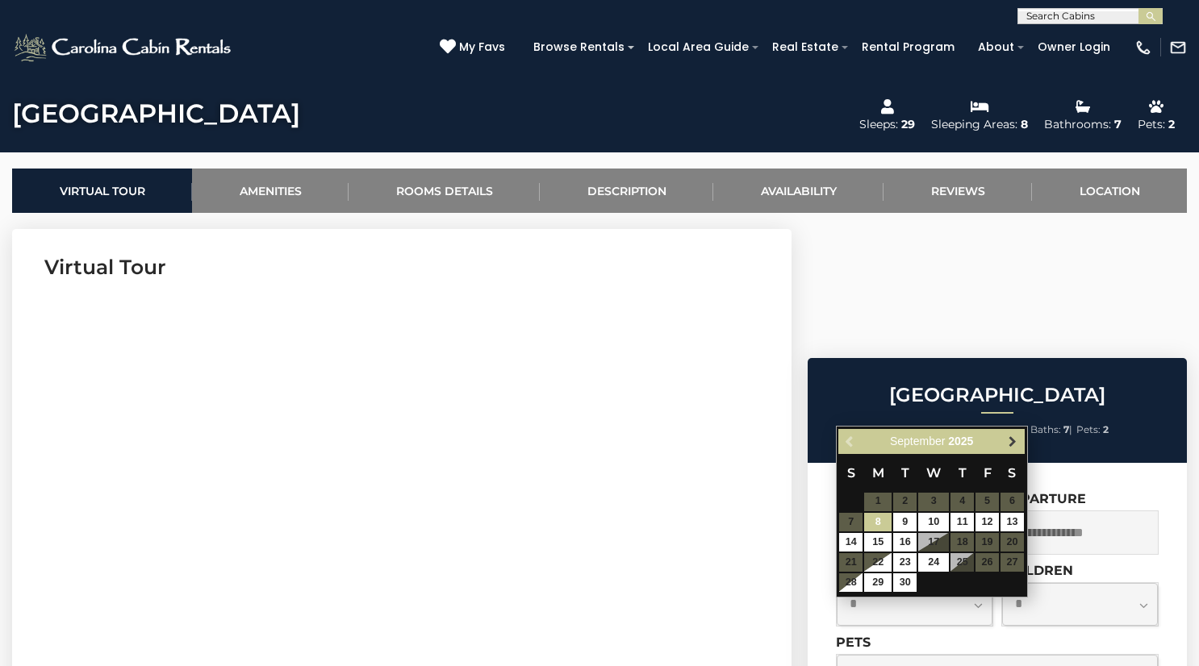
click at [1012, 444] on span "Next" at bounding box center [1012, 441] width 13 height 13
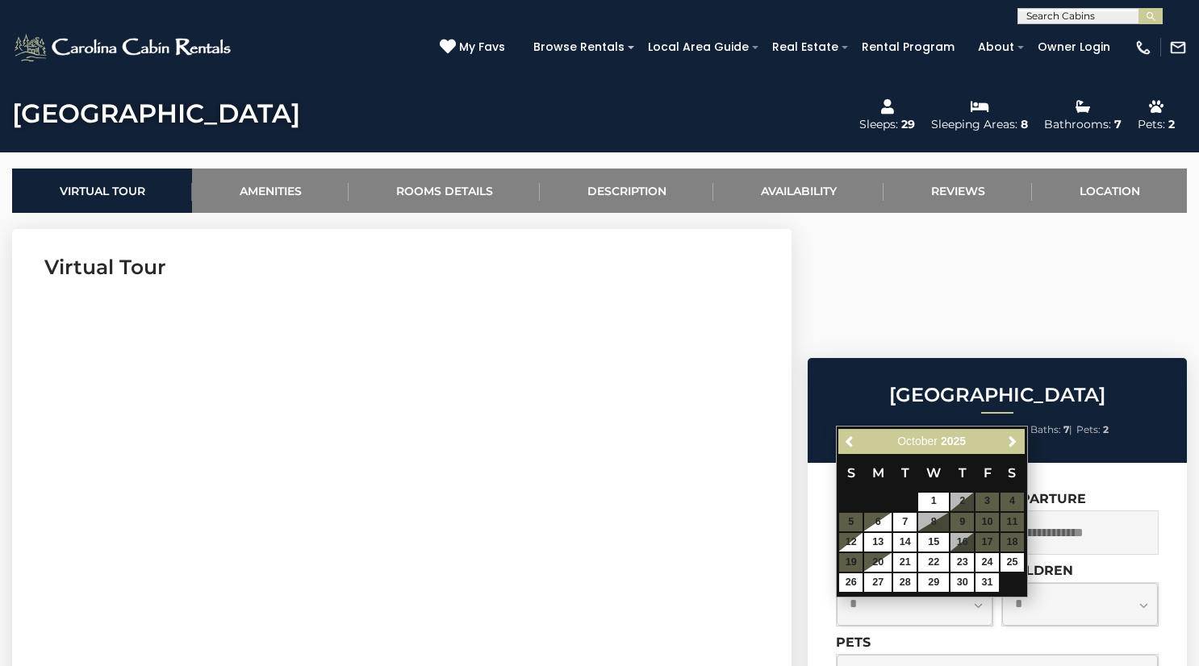
click at [1012, 444] on span "Next" at bounding box center [1012, 441] width 13 height 13
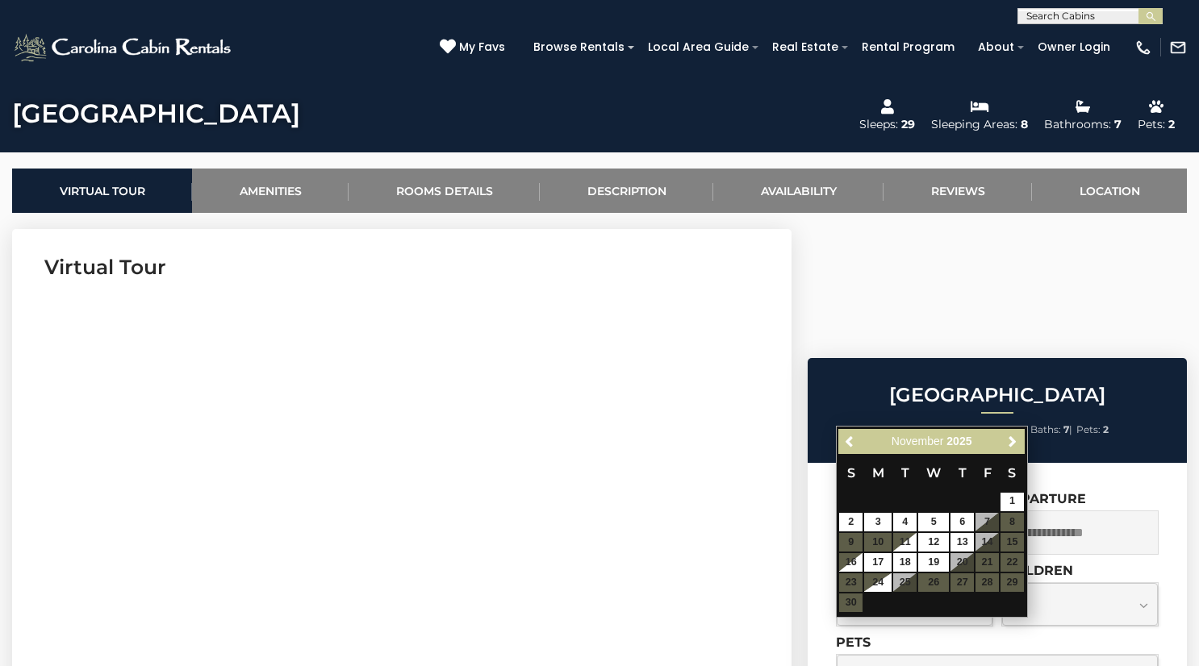
click at [1012, 444] on span "Next" at bounding box center [1012, 441] width 13 height 13
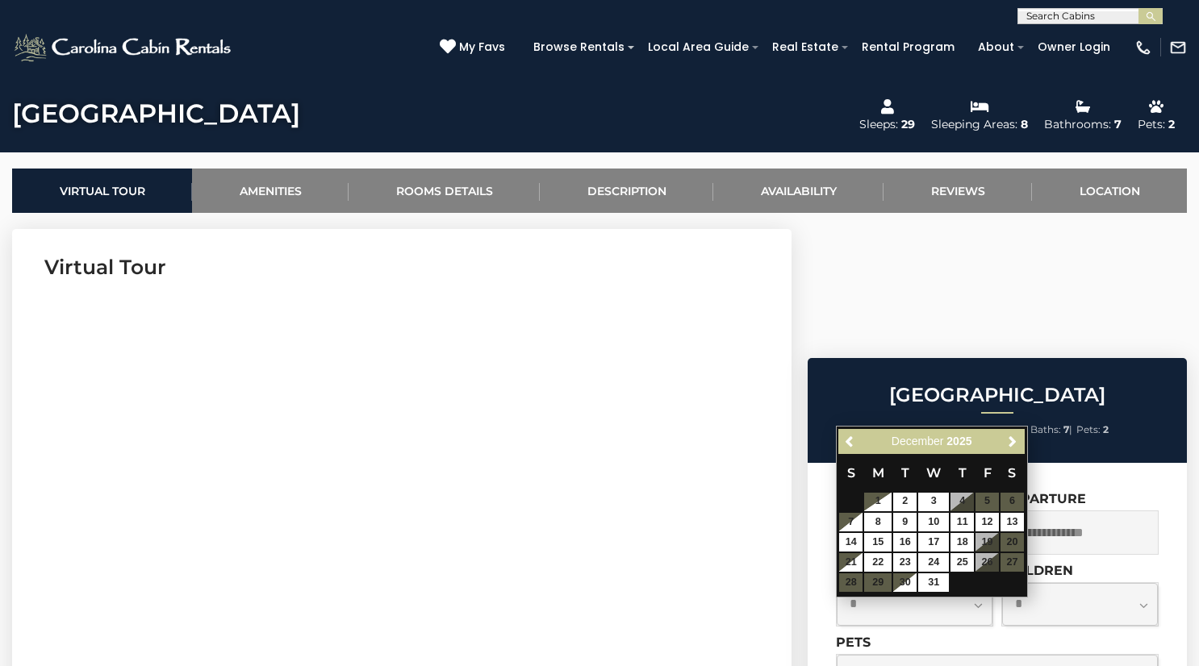
click at [1012, 444] on span "Next" at bounding box center [1012, 441] width 13 height 13
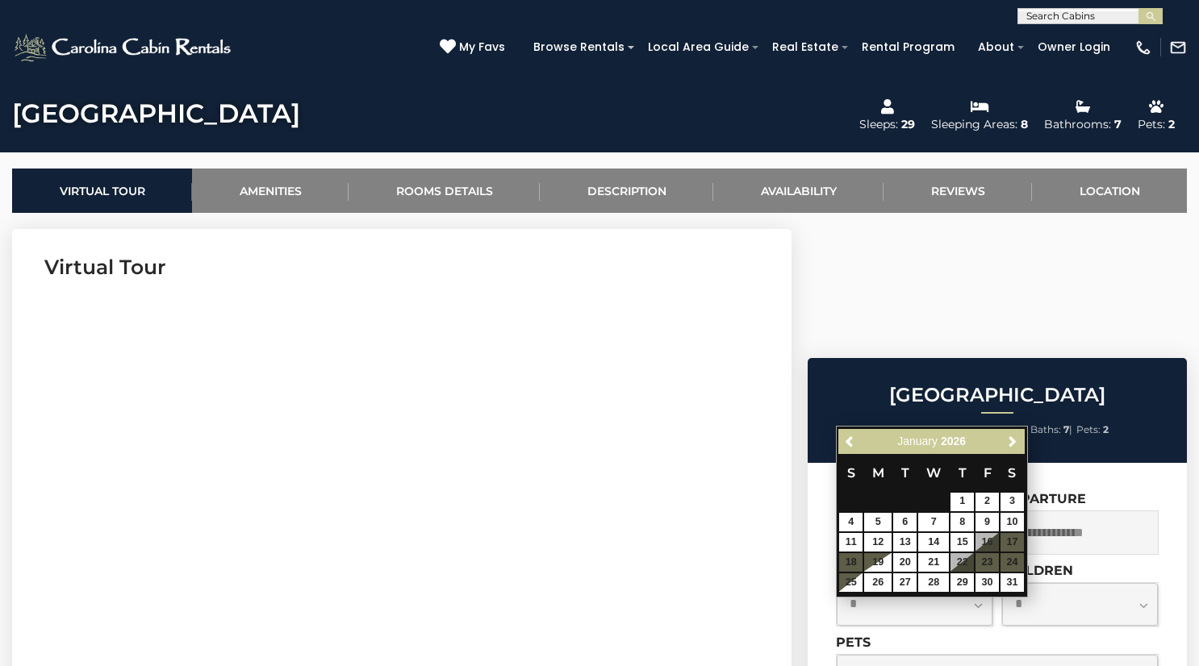
click at [991, 542] on table "S M T W T F S 1 2 3 4 5 6 7 8 9 10 11 12 13 14 15 16 17 18 19 20 21 22 23 24 25…" at bounding box center [931, 523] width 186 height 139
click at [991, 519] on link "9" at bounding box center [986, 522] width 23 height 19
type input "**********"
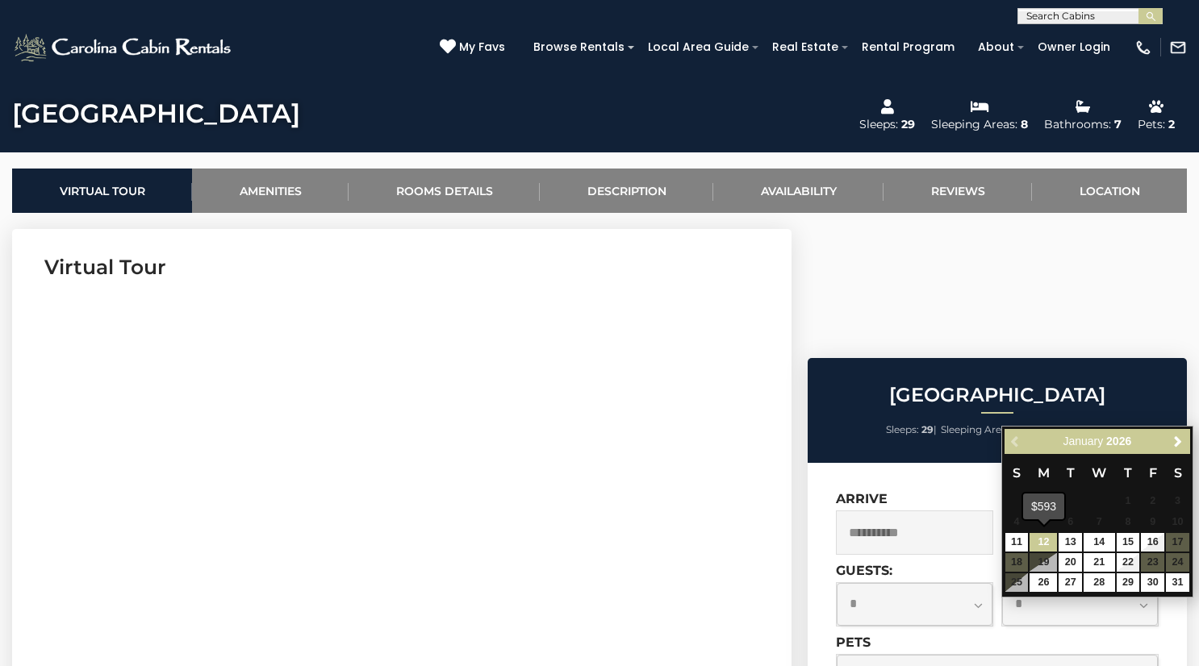
click at [1042, 540] on link "12" at bounding box center [1042, 542] width 27 height 19
type input "**********"
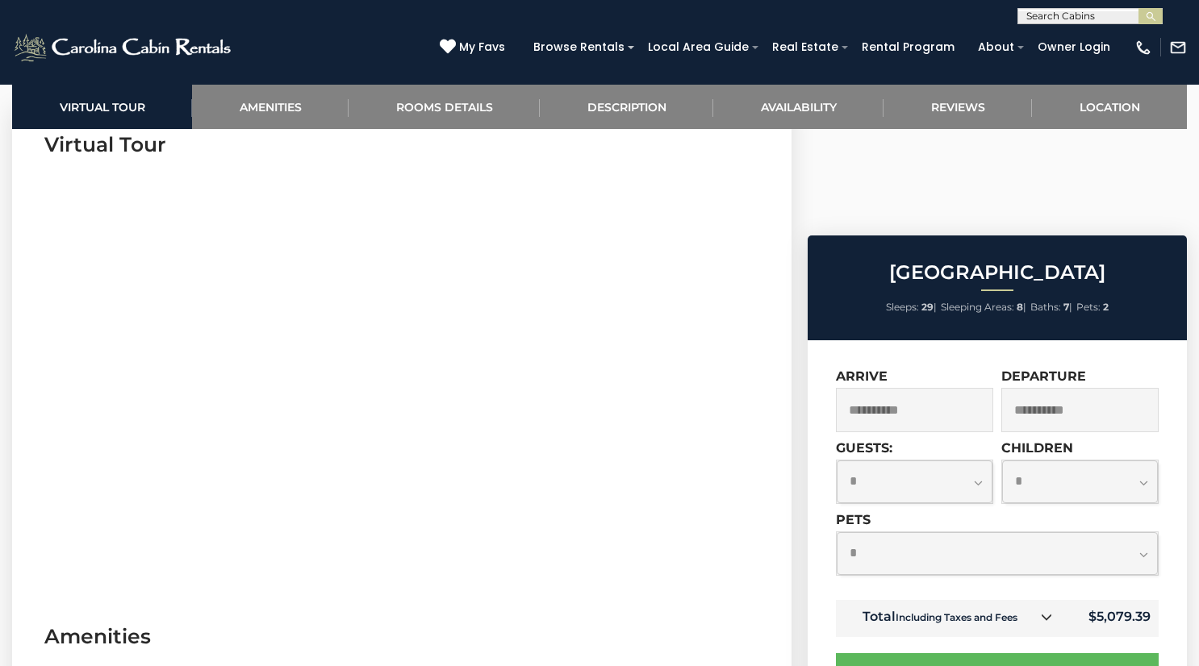
scroll to position [680, 0]
